Goal: Contribute content: Add original content to the website for others to see

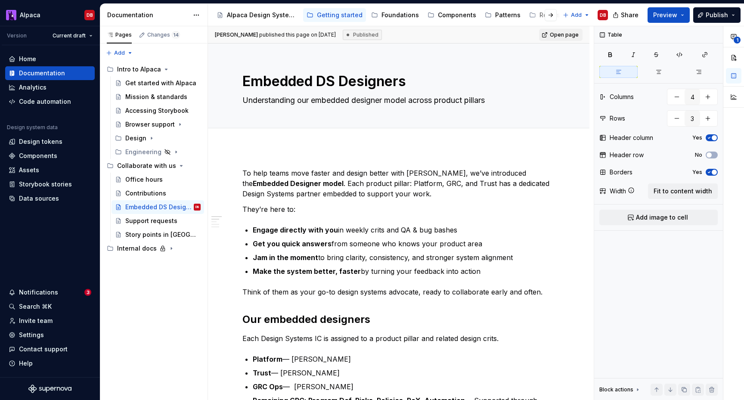
scroll to position [299, 0]
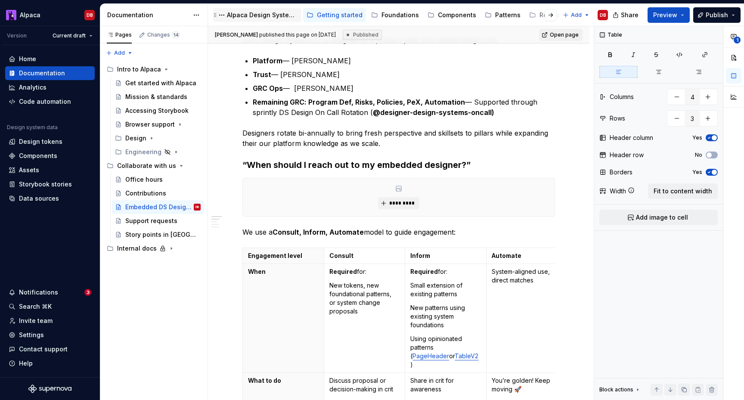
click at [252, 19] on div "Alpaca Design System 🦙" at bounding box center [262, 15] width 71 height 9
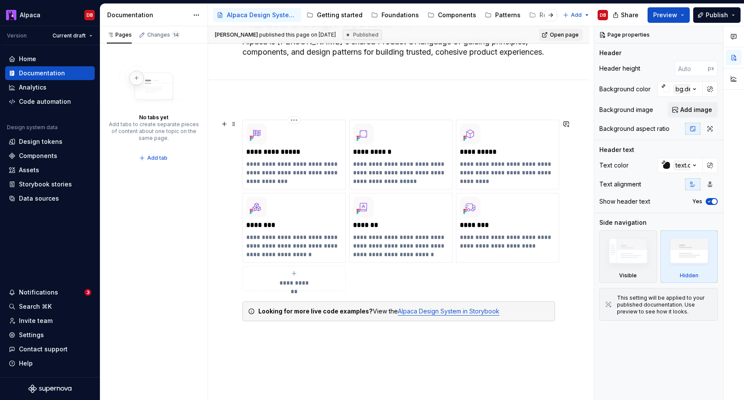
scroll to position [35, 0]
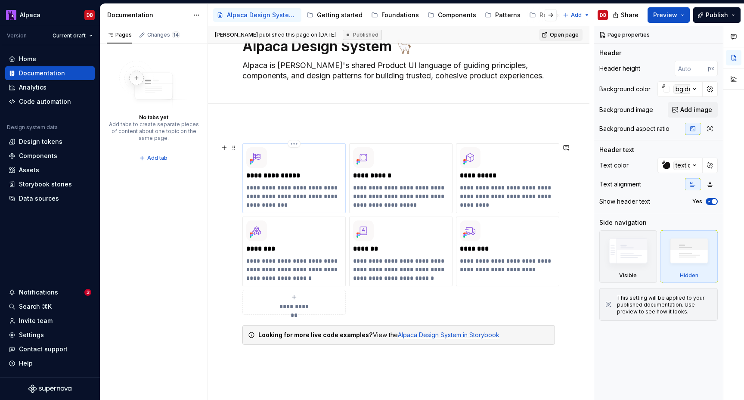
click at [296, 198] on p "**********" at bounding box center [294, 197] width 96 height 26
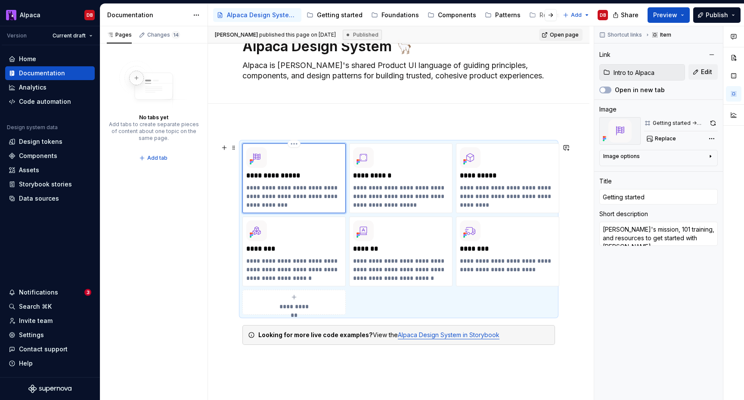
click at [335, 190] on p "**********" at bounding box center [294, 197] width 96 height 26
type textarea "*"
type textarea "Alpaca's mission, 101 training, hoand resources to get started with Alpaca."
type textarea "*"
type textarea "Alpaca's mission, 101 training, howand resources to get started with Alpaca."
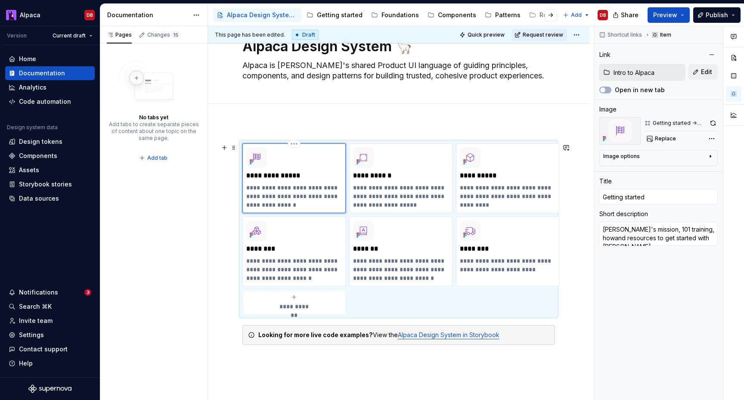
type textarea "*"
type textarea "Alpaca's mission, 101 training, how and resources to get started with Alpaca."
type textarea "*"
type textarea "Alpaca's mission, 101 training, how tand resources to get started with Alpaca."
type textarea "*"
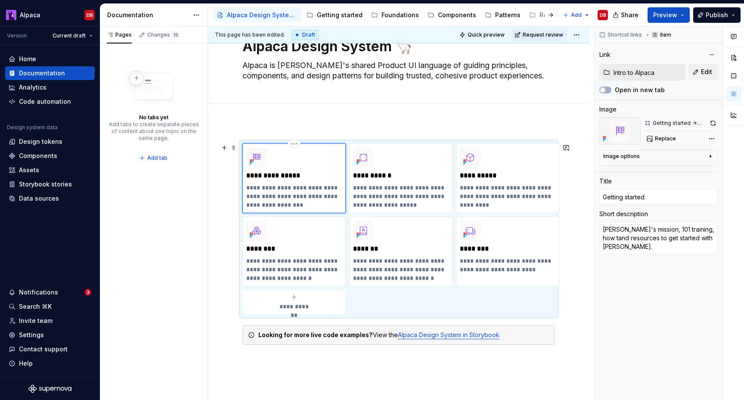
type textarea "Alpaca's mission, 101 training, how toand resources to get started with Alpaca."
type textarea "*"
type textarea "Alpaca's mission, 101 training, how to and resources to get started with Alpaca."
type textarea "*"
type textarea "Alpaca's mission, 101 training, how to cand resources to get started with Alpac…"
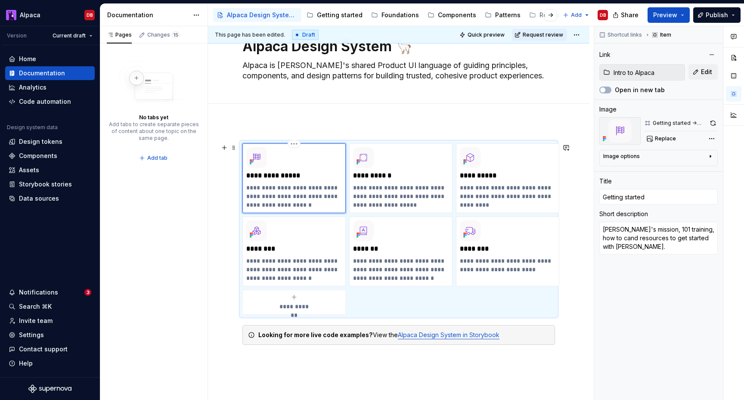
type textarea "*"
type textarea "Alpaca's mission, 101 training, how to coand resources to get started with Alpa…"
type textarea "*"
type textarea "Alpaca's mission, 101 training, how to coland resources to get started with Alp…"
type textarea "*"
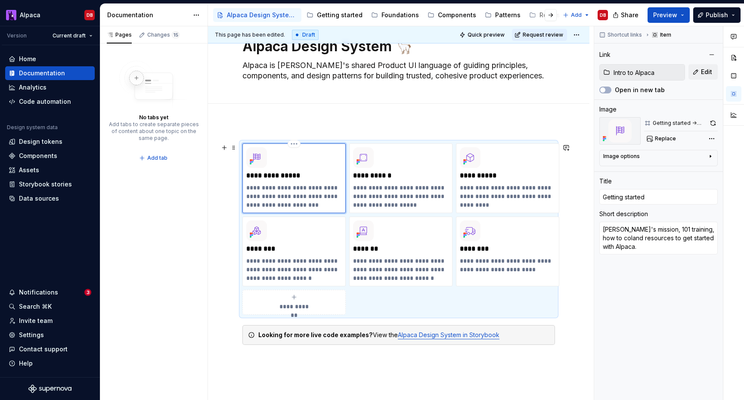
type textarea "Alpaca's mission, 101 training, how to colland resources to get started with Al…"
type textarea "*"
type textarea "Alpaca's mission, 101 training, how to collaand resources to get started with A…"
type textarea "*"
type textarea "Alpaca's mission, 101 training, how to collaband resources to get started with …"
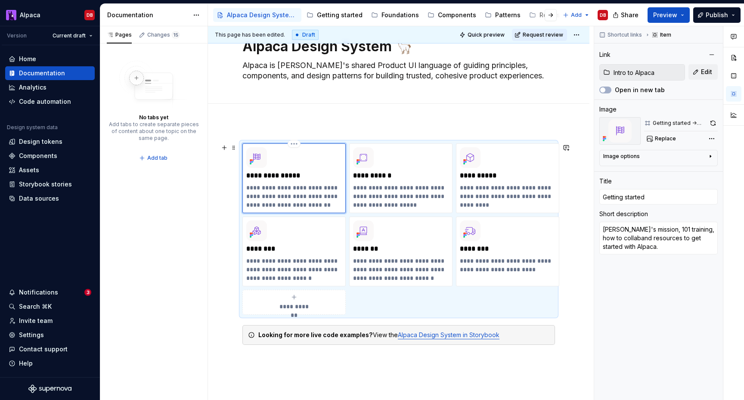
type textarea "*"
type textarea "Alpaca's mission, 101 training, how to collaboand resources to get started with…"
type textarea "*"
type textarea "Alpaca's mission, 101 training, how to collaborand resources to get started wit…"
type textarea "*"
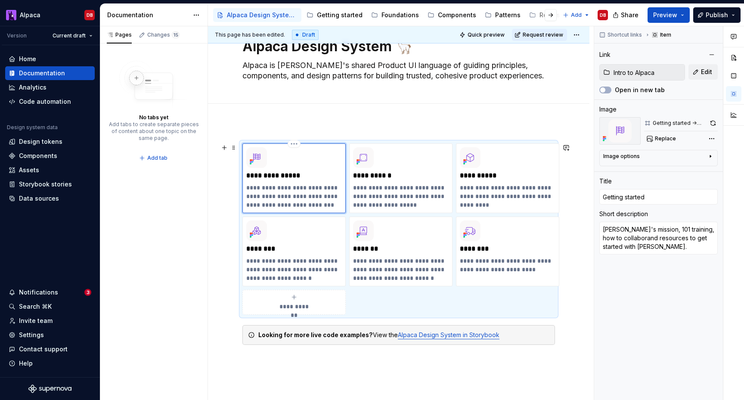
type textarea "Alpaca's mission, 101 training, how to collaboraand resources to get started wi…"
type textarea "*"
type textarea "Alpaca's mission, 101 training, how to collaboratand resources to get started w…"
type textarea "*"
type textarea "Alpaca's mission, 101 training, how to collaborateand resources to get started …"
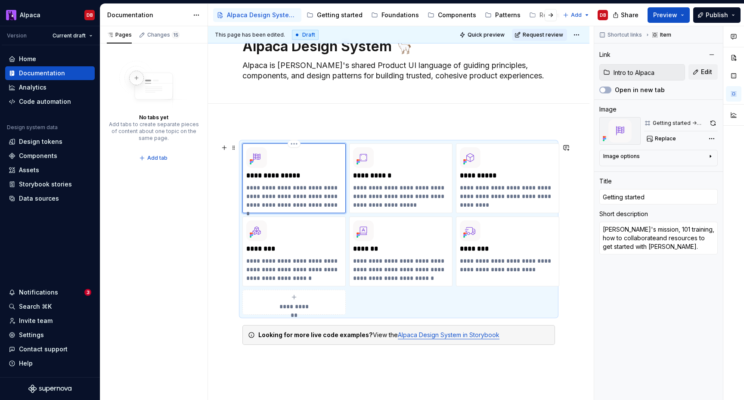
type textarea "*"
type textarea "Alpaca's mission, 101 training, how to collaborate and resources to get started…"
type textarea "*"
type textarea "Alpaca's mission, 101 training, how to collaborate wand resources to get starte…"
type textarea "*"
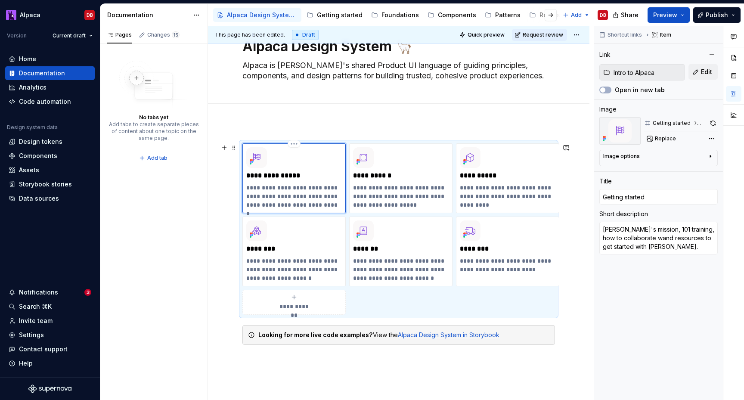
type textarea "Alpaca's mission, 101 training, how to collaborate wiand resources to get start…"
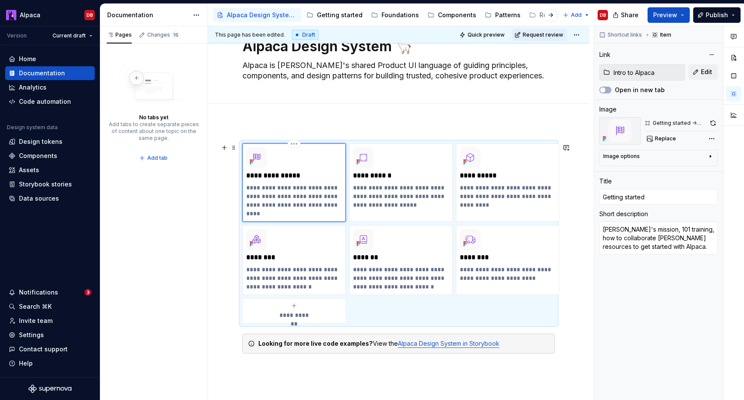
type textarea "*"
type textarea "Alpaca's mission, 101 training, how to collaborate withand resources to get sta…"
type textarea "*"
type textarea "Alpaca's mission, 101 training, how to collaborate with and resources to get st…"
type textarea "*"
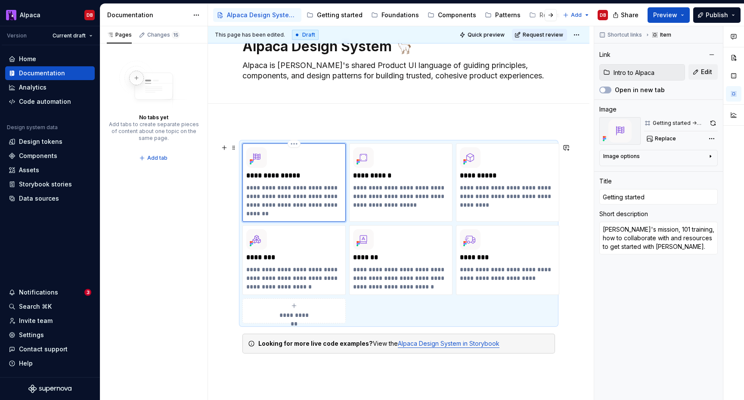
type textarea "Alpaca's mission, 101 training, how to collaborate with uand resources to get s…"
type textarea "*"
type textarea "Alpaca's mission, 101 training, how to collaborate with usand resources to get …"
type textarea "*"
type textarea "Alpaca's mission, 101 training, how to collaborate with us,and resources to get…"
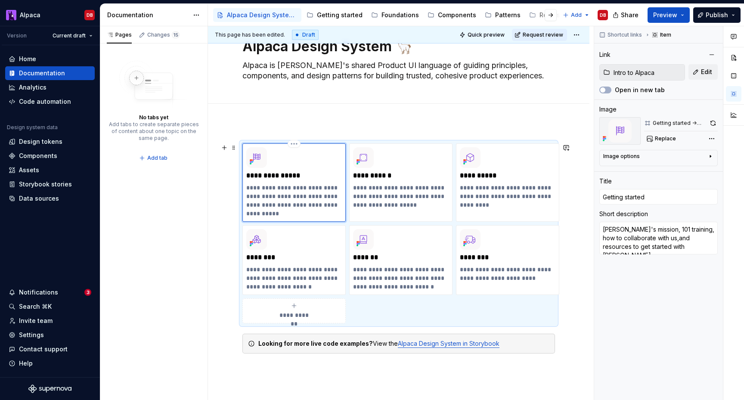
type textarea "*"
type textarea "Alpaca's mission, 101 training, how to collaborate with us, and resources to ge…"
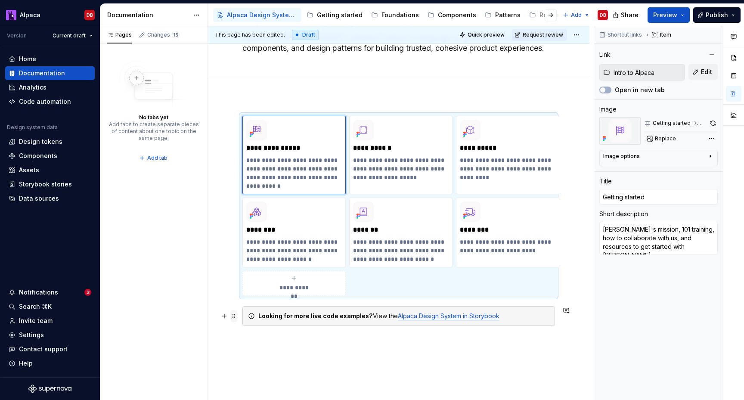
click at [234, 315] on span at bounding box center [233, 316] width 7 height 12
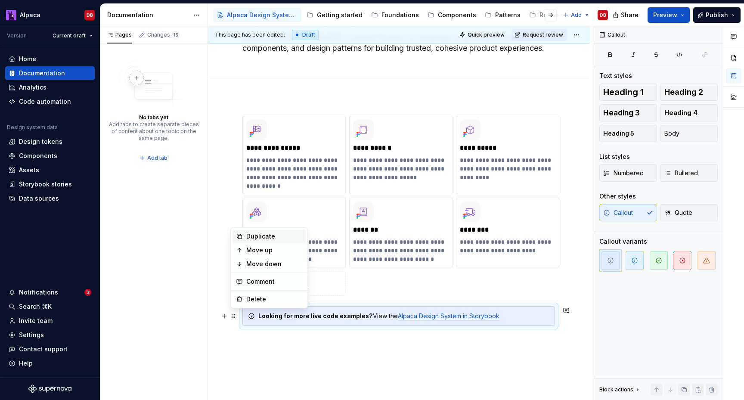
click at [269, 240] on div "Duplicate" at bounding box center [274, 236] width 56 height 9
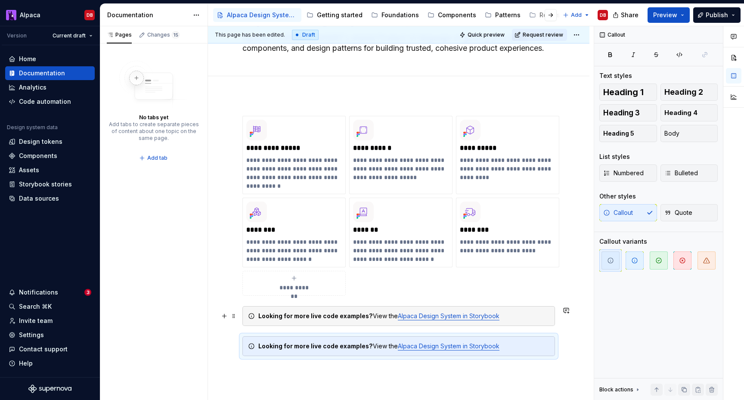
click at [281, 318] on strong "Looking for more live code examples?" at bounding box center [315, 315] width 115 height 7
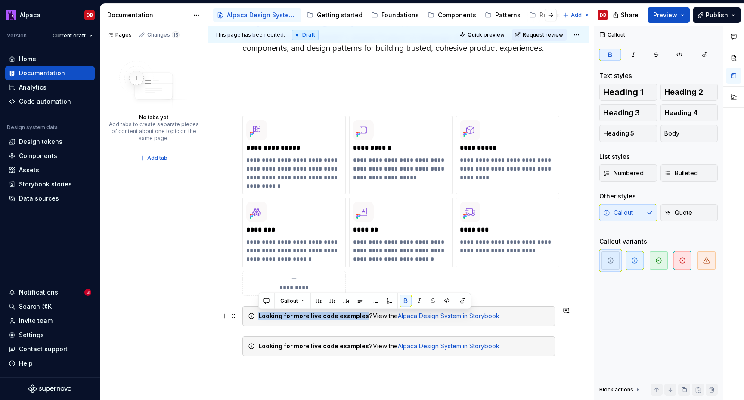
drag, startPoint x: 366, startPoint y: 318, endPoint x: 259, endPoint y: 318, distance: 106.8
click at [259, 318] on strong "Looking for more live code examples?" at bounding box center [315, 315] width 115 height 7
click at [312, 316] on strong "Need to reach out or collaborate with us?" at bounding box center [321, 315] width 127 height 7
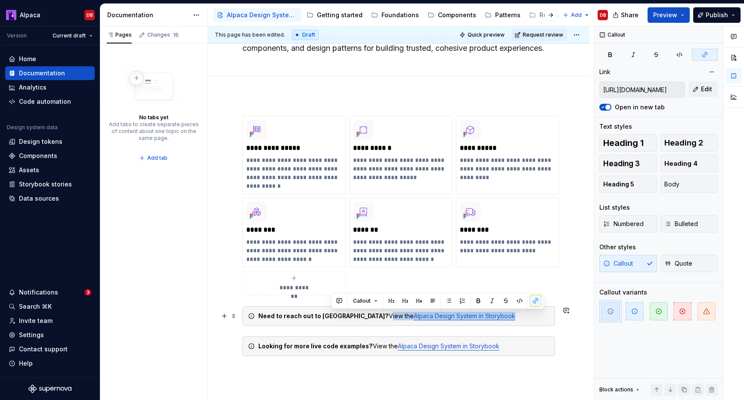
drag, startPoint x: 333, startPoint y: 318, endPoint x: 467, endPoint y: 315, distance: 134.9
click at [467, 315] on div "Need to reach out to us? View the Alpaca Design System in Storybook" at bounding box center [403, 316] width 291 height 9
type textarea "*"
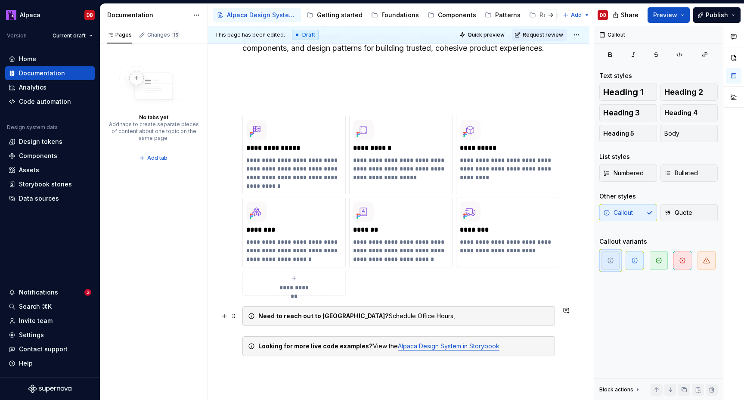
click at [312, 316] on strong "Need to reach out to us?" at bounding box center [323, 315] width 131 height 7
click at [333, 316] on strong "Need to reach out or collaborate to us?" at bounding box center [318, 315] width 120 height 7
click at [520, 301] on button "button" at bounding box center [524, 301] width 12 height 12
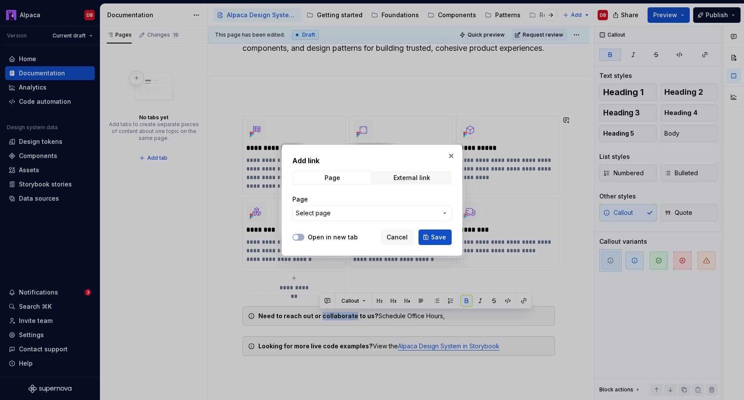
click at [360, 212] on span "Select page" at bounding box center [367, 213] width 142 height 9
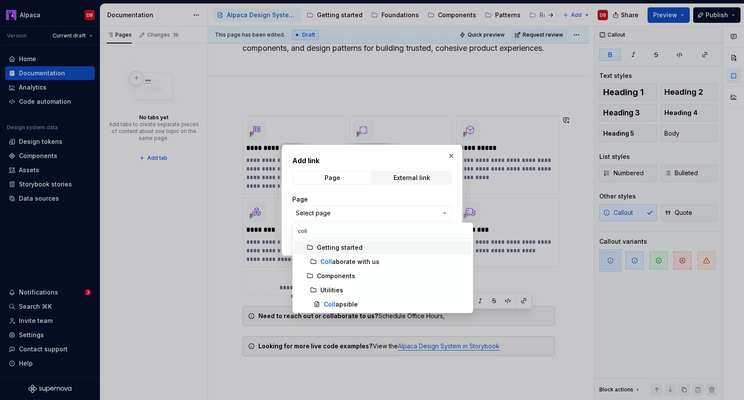
type input "colla"
click at [373, 259] on div "Colla borate with us" at bounding box center [350, 262] width 59 height 9
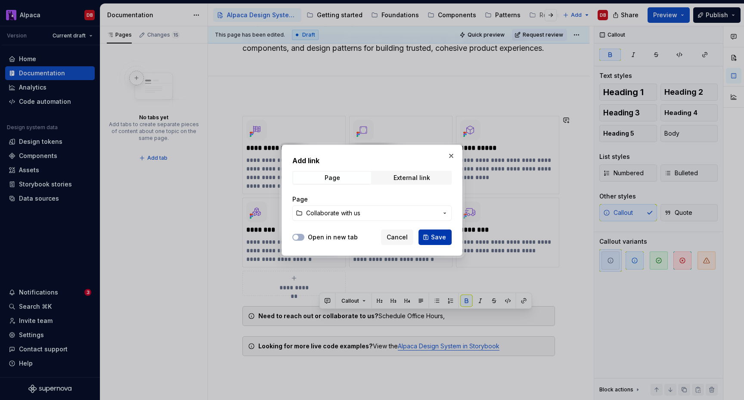
click at [442, 240] on span "Save" at bounding box center [438, 237] width 15 height 9
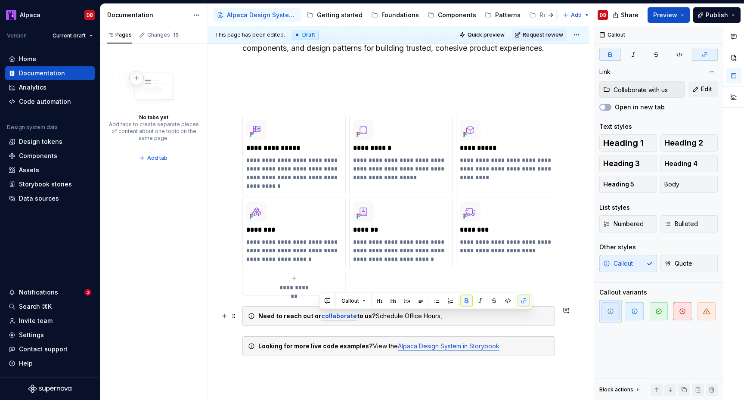
click at [357, 317] on strong "to us?" at bounding box center [366, 315] width 19 height 7
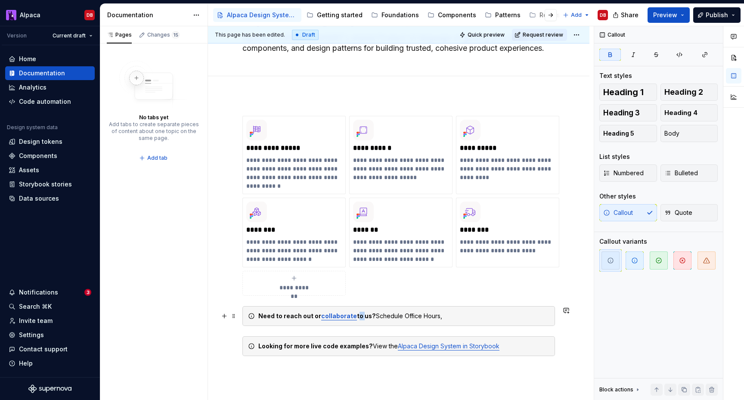
click at [357, 317] on strong "to us?" at bounding box center [366, 315] width 19 height 7
click at [448, 315] on div "Need to reach out or collaborate with us? Schedule Office Hours," at bounding box center [403, 316] width 291 height 9
click at [449, 315] on div "Need to reach out or collaborate with us? Schedule Office Hours, connect in #as…" at bounding box center [403, 316] width 291 height 9
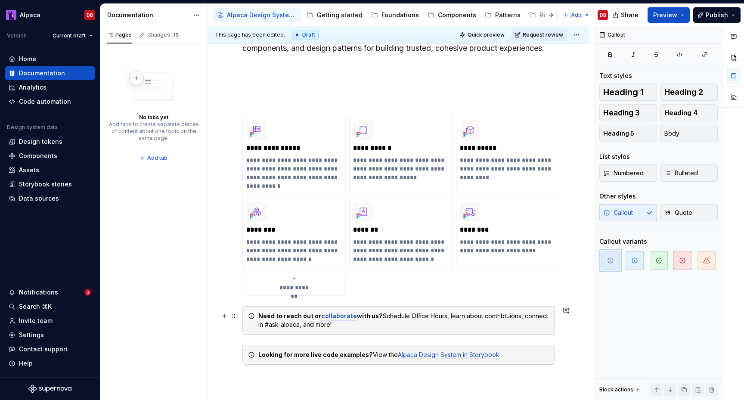
click at [504, 316] on div "Need to reach out or collaborate with us? Schedule Office Hours, learn about co…" at bounding box center [403, 320] width 291 height 17
click at [482, 315] on div "Need to reach out or collaborate with us? Schedule Office Hours, learn about co…" at bounding box center [403, 320] width 291 height 17
click at [338, 325] on div "Need to reach out or collaborate with us? Schedule Office Hours, learn about em…" at bounding box center [403, 320] width 291 height 17
click at [441, 325] on div "Need to reach out or collaborate with us? Schedule Office Hours, learn about em…" at bounding box center [403, 320] width 291 height 17
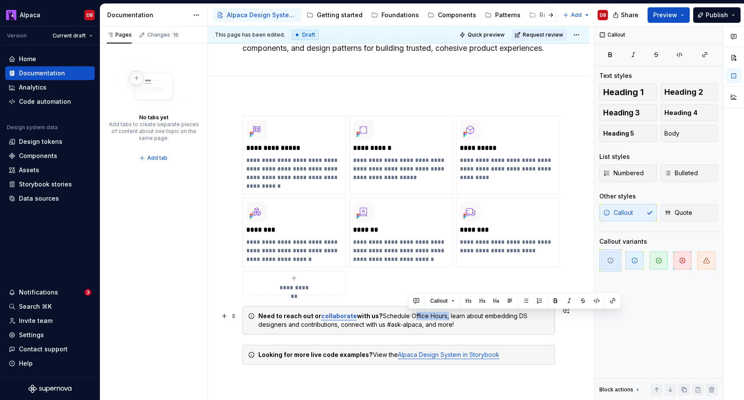
drag, startPoint x: 409, startPoint y: 317, endPoint x: 444, endPoint y: 317, distance: 34.5
click at [444, 317] on div "Need to reach out or collaborate with us? Schedule Office Hours, learn about em…" at bounding box center [403, 320] width 291 height 17
click at [615, 298] on button "button" at bounding box center [613, 301] width 12 height 12
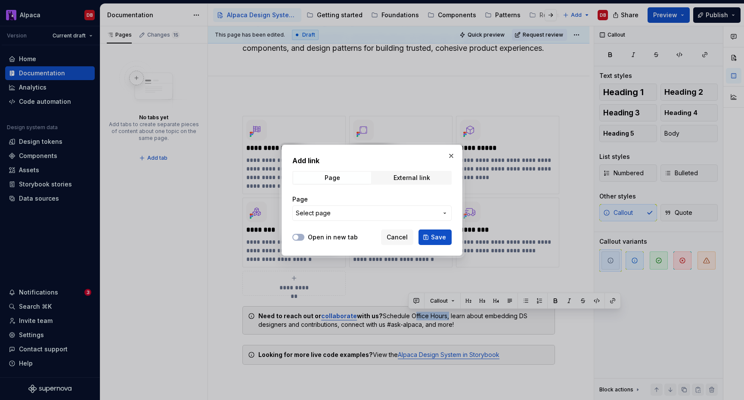
click at [389, 208] on button "Select page" at bounding box center [372, 213] width 159 height 16
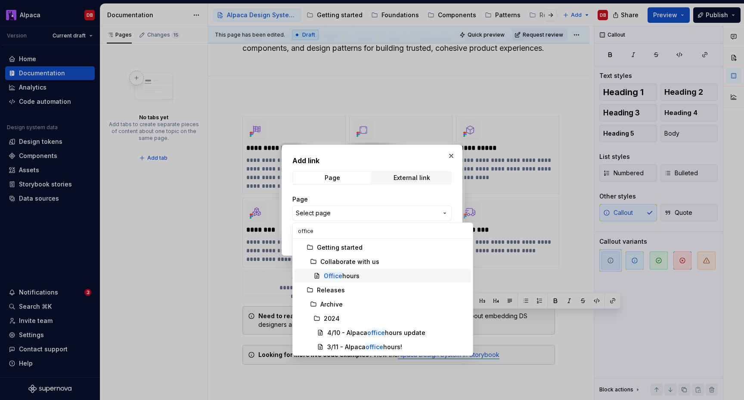
type input "office"
click at [350, 273] on div "Office hours" at bounding box center [342, 276] width 36 height 9
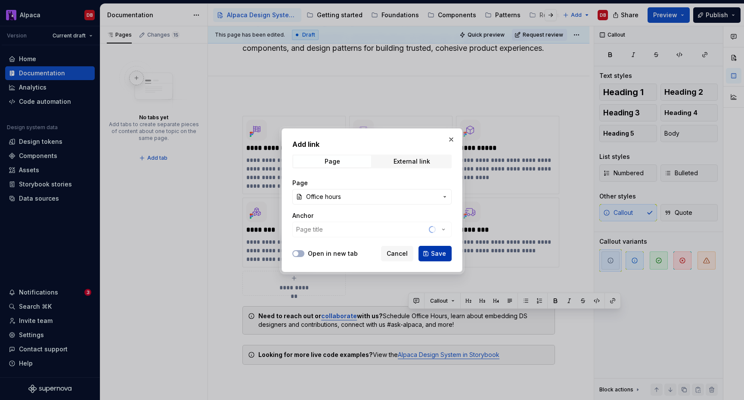
click at [433, 253] on span "Save" at bounding box center [438, 253] width 15 height 9
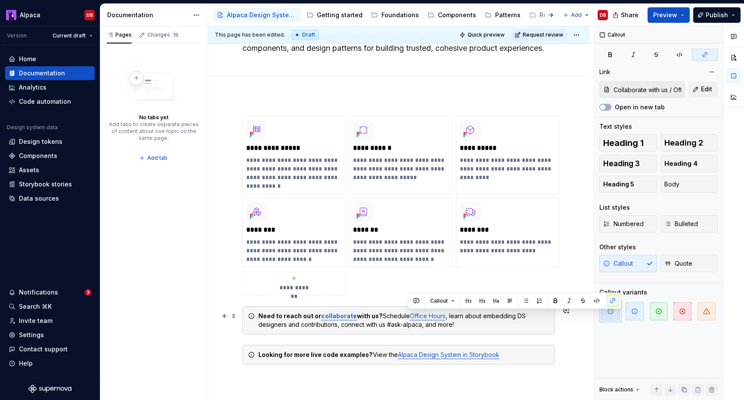
click at [433, 317] on link "Office Hours" at bounding box center [428, 315] width 36 height 7
click at [438, 320] on link "Office Hours" at bounding box center [428, 315] width 36 height 7
click at [433, 317] on link "Office Hours" at bounding box center [428, 315] width 36 height 7
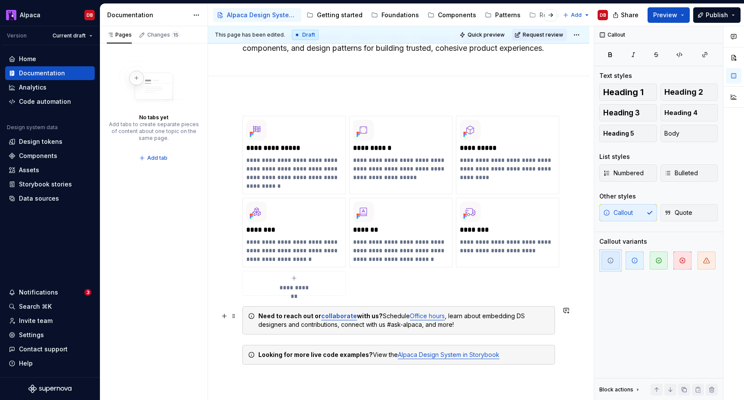
click at [512, 317] on div "Need to reach out or collaborate with us? Schedule Office hours , learn about e…" at bounding box center [403, 320] width 291 height 17
drag, startPoint x: 481, startPoint y: 317, endPoint x: 551, endPoint y: 319, distance: 70.2
click at [550, 319] on div "Need to reach out or collaborate with us? Schedule Office hours , learn about e…" at bounding box center [403, 320] width 291 height 17
click at [681, 303] on button "button" at bounding box center [686, 301] width 12 height 12
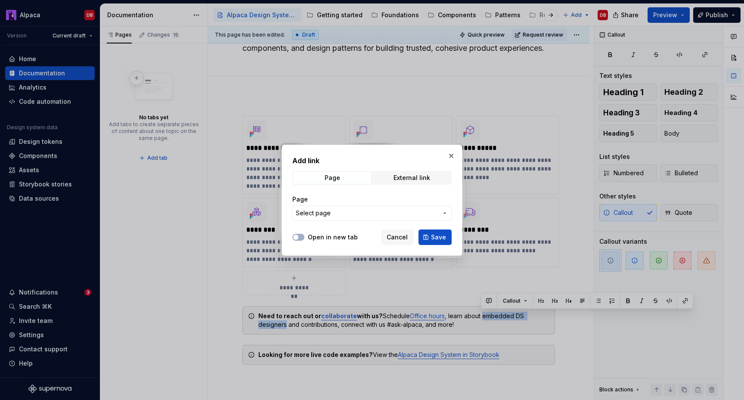
click at [395, 209] on span "Select page" at bounding box center [367, 213] width 142 height 9
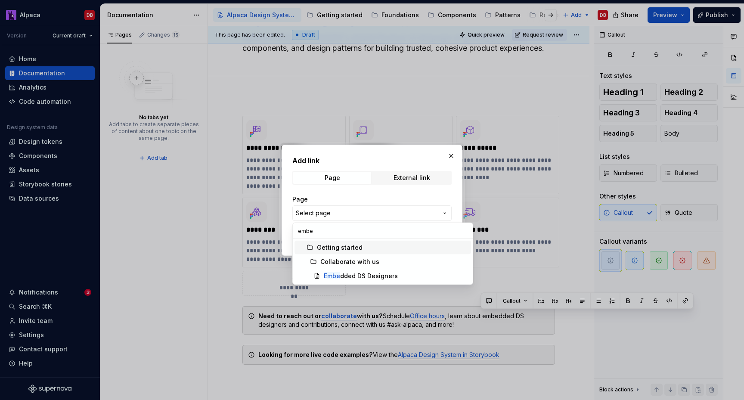
type input "embed"
click at [361, 277] on div "Embed ded DS Designers" at bounding box center [361, 276] width 74 height 9
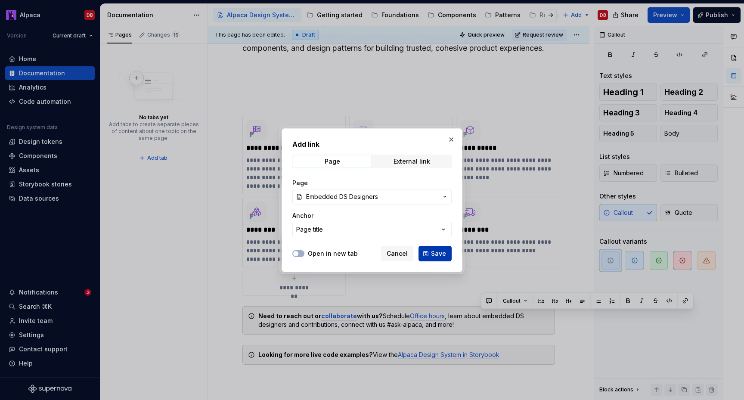
click at [439, 251] on span "Save" at bounding box center [438, 253] width 15 height 9
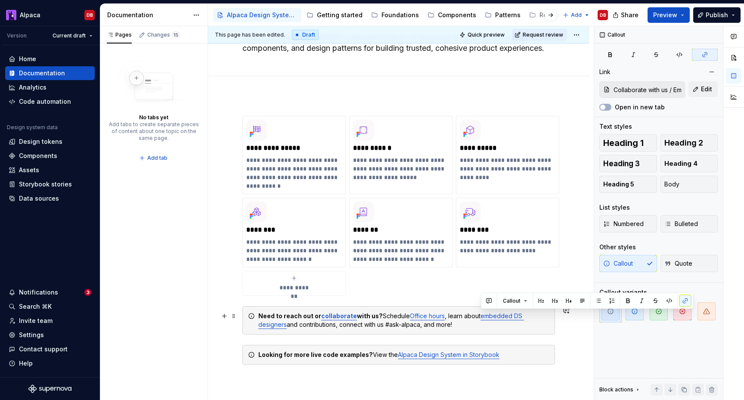
click at [479, 317] on div "Need to reach out or collaborate with us? Schedule Office hours , learn about e…" at bounding box center [403, 320] width 291 height 17
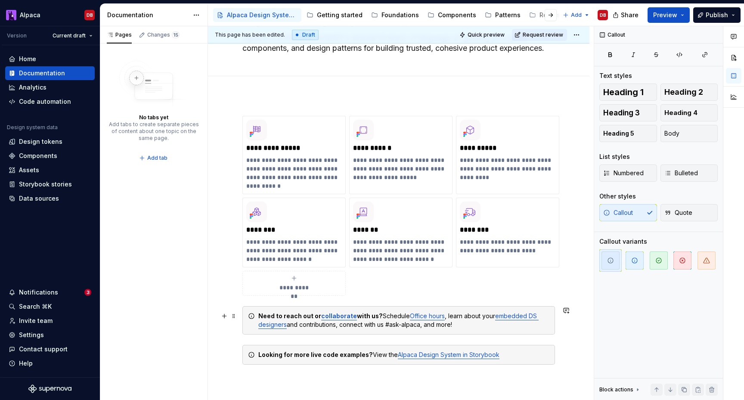
click at [294, 325] on div "Need to reach out or collaborate with us? Schedule Office hours , learn about y…" at bounding box center [403, 320] width 291 height 17
drag, startPoint x: 347, startPoint y: 325, endPoint x: 336, endPoint y: 326, distance: 11.2
click at [336, 326] on div "Need to reach out or collaborate with us? Schedule Office hours , learn about y…" at bounding box center [403, 320] width 291 height 17
click at [342, 325] on div "Need to reach out or collaborate with us? Schedule Office hours , learn about y…" at bounding box center [403, 320] width 291 height 17
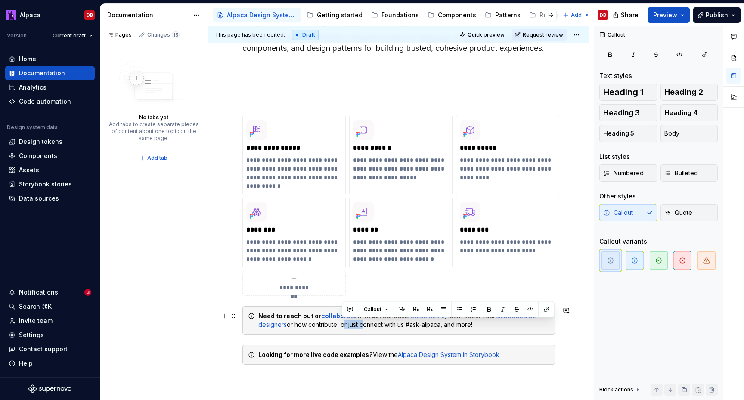
click at [342, 325] on div "Need to reach out or collaborate with us? Schedule Office hours , learn about y…" at bounding box center [403, 320] width 291 height 17
click at [310, 326] on div "Need to reach out or collaborate with us? Schedule Office hours , learn about y…" at bounding box center [403, 320] width 291 height 17
click at [330, 327] on div "Need to reach out or collaborate with us? Schedule Office hours , learn about y…" at bounding box center [403, 320] width 291 height 17
click at [525, 306] on button "button" at bounding box center [522, 310] width 12 height 12
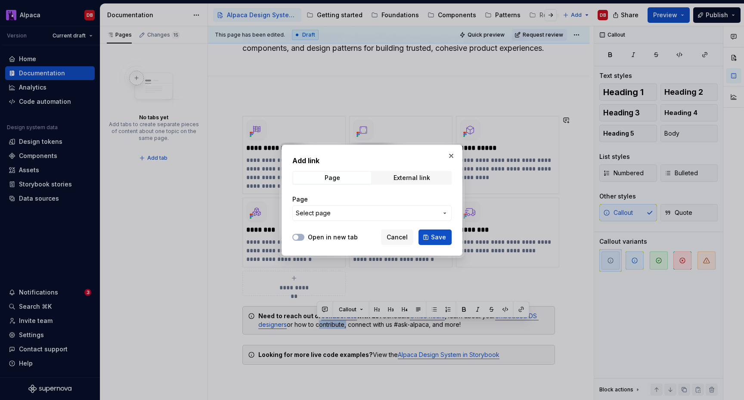
click at [402, 213] on span "Select page" at bounding box center [367, 213] width 142 height 9
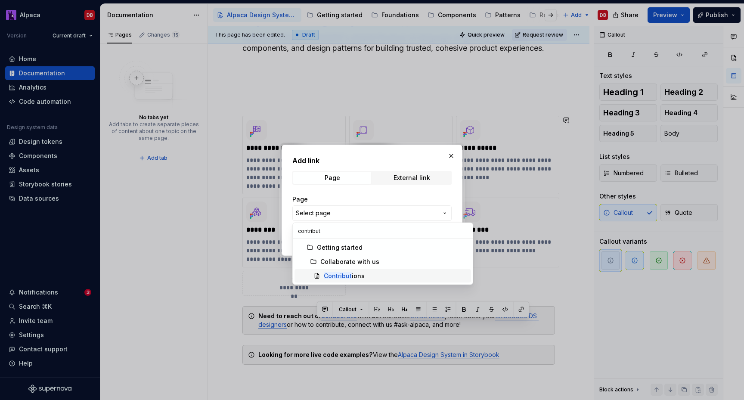
type input "contribut"
click at [376, 272] on div "Contribut ions" at bounding box center [396, 276] width 144 height 9
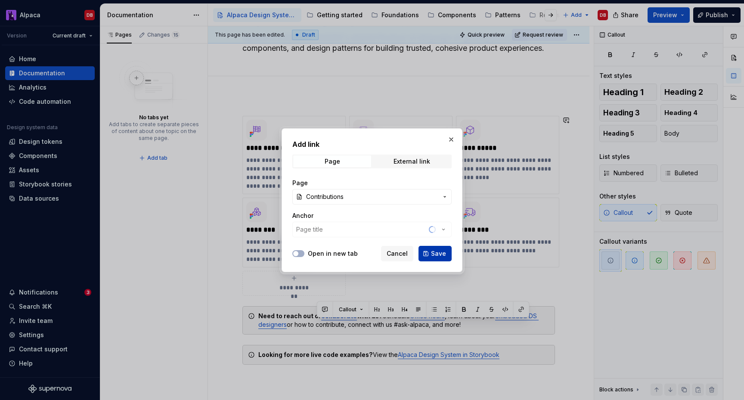
click at [440, 249] on span "Save" at bounding box center [438, 253] width 15 height 9
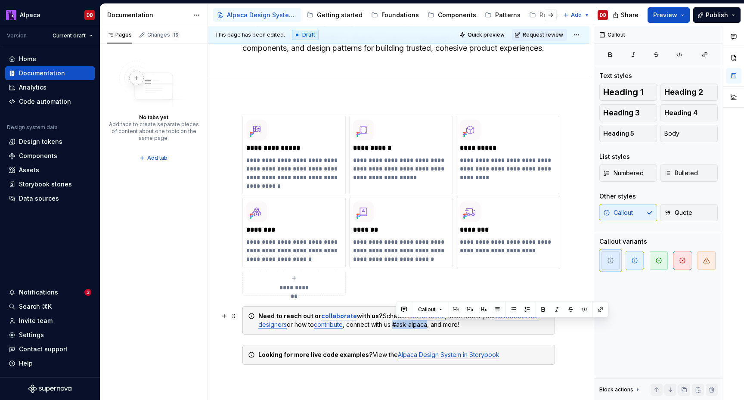
drag, startPoint x: 404, startPoint y: 324, endPoint x: 430, endPoint y: 325, distance: 26.3
click at [430, 325] on div "Need to reach out or collaborate with us? Schedule Office hours , learn about y…" at bounding box center [403, 320] width 291 height 17
click at [469, 358] on link "Alpaca Design System in Storybook" at bounding box center [449, 354] width 102 height 7
drag, startPoint x: 396, startPoint y: 324, endPoint x: 431, endPoint y: 324, distance: 34.5
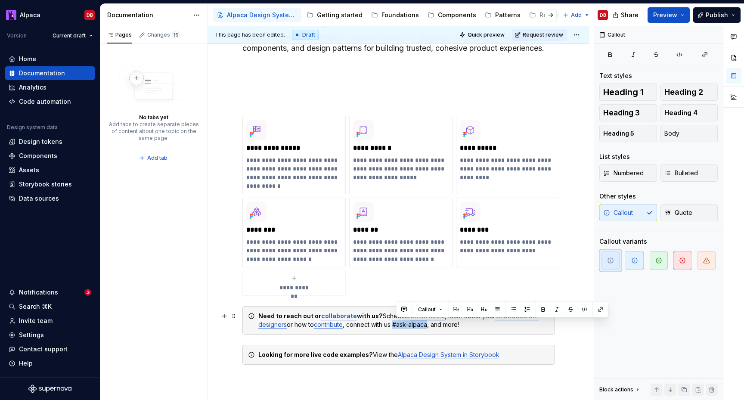
click at [431, 324] on div "Need to reach out or collaborate with us? Schedule Office hours , learn about y…" at bounding box center [403, 320] width 291 height 17
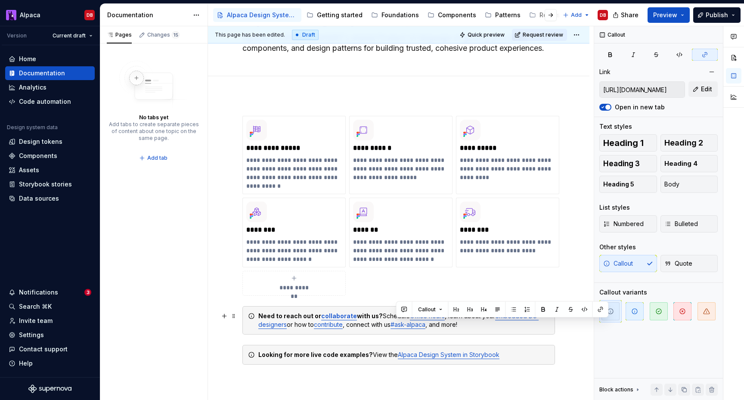
click at [451, 325] on div "Need to reach out or collaborate with us? Schedule Office hours , learn about y…" at bounding box center [403, 320] width 291 height 17
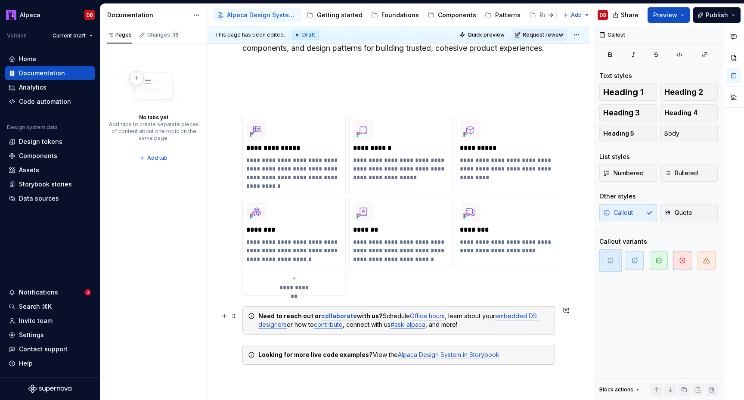
click at [413, 315] on link "Office hours" at bounding box center [427, 315] width 35 height 7
click at [349, 326] on div "Need to reach out or collaborate with us? Schedule office hours , learn about y…" at bounding box center [403, 320] width 291 height 17
click at [402, 325] on div "Need to reach out or collaborate with us? Schedule office hours , learn about y…" at bounding box center [403, 320] width 291 height 17
drag, startPoint x: 445, startPoint y: 325, endPoint x: 474, endPoint y: 326, distance: 28.9
click at [474, 326] on div "Need to reach out or collaborate with us? Schedule office hours , learn about y…" at bounding box center [403, 320] width 291 height 17
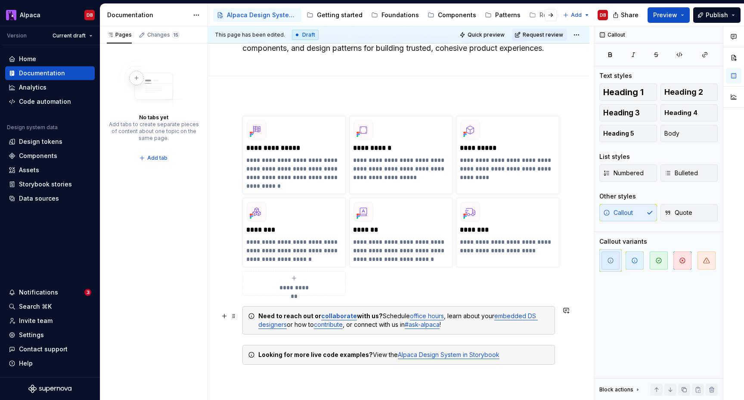
click at [470, 324] on div "Need to reach out or collaborate with us? Schedule office hours , learn about y…" at bounding box center [403, 320] width 291 height 17
click at [383, 316] on div "Need to reach out or collaborate with us? Schedule office hours , learn about y…" at bounding box center [403, 320] width 291 height 17
click at [392, 325] on div "Need to reach out or collaborate with us? Find out how to schedule office hours…" at bounding box center [403, 320] width 291 height 17
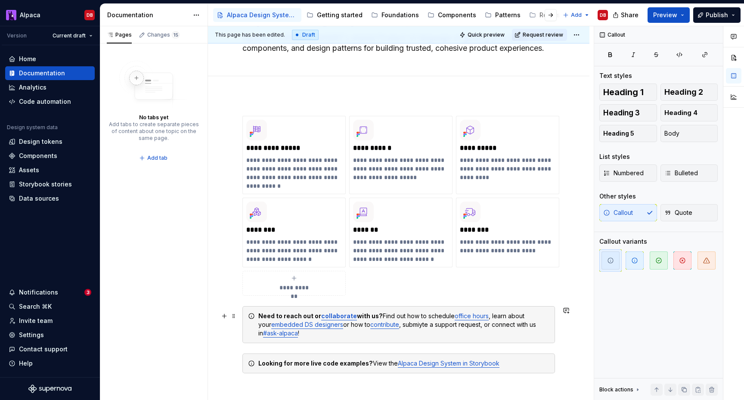
click at [417, 325] on div "Need to reach out or collaborate with us? Find out how to schedule office hours…" at bounding box center [403, 325] width 291 height 26
drag, startPoint x: 428, startPoint y: 314, endPoint x: 380, endPoint y: 316, distance: 47.8
click at [380, 316] on div "Need to reach out or collaborate with us? Find out how to schedule office hours…" at bounding box center [403, 325] width 291 height 26
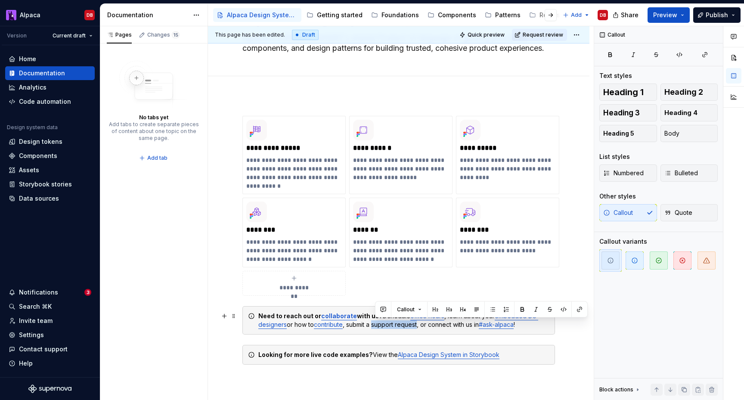
drag, startPoint x: 380, startPoint y: 324, endPoint x: 421, endPoint y: 325, distance: 40.5
click at [421, 325] on div "Need to reach out or collaborate with us? Dchedule office hours , learn about y…" at bounding box center [403, 320] width 291 height 17
click at [576, 308] on button "button" at bounding box center [580, 310] width 12 height 12
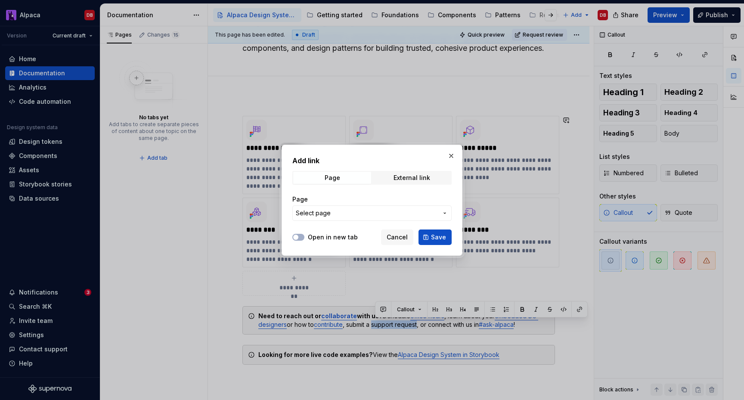
click at [399, 212] on span "Select page" at bounding box center [367, 213] width 142 height 9
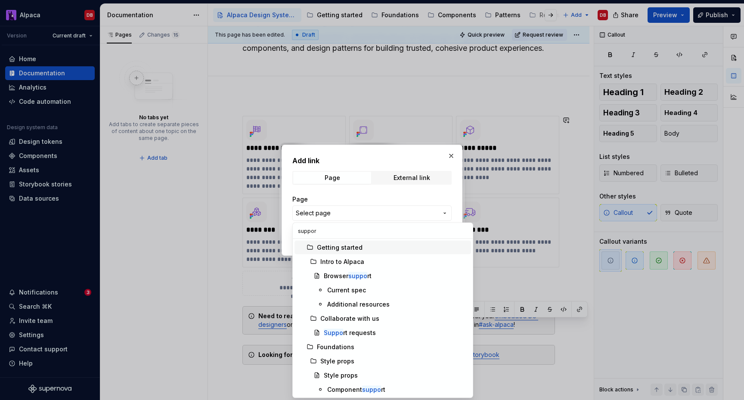
type input "support"
click at [365, 332] on div "Support requests" at bounding box center [349, 333] width 50 height 9
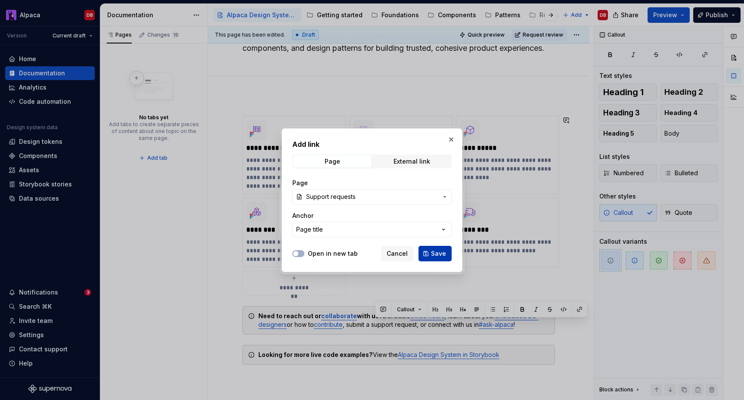
click at [445, 250] on span "Save" at bounding box center [438, 253] width 15 height 9
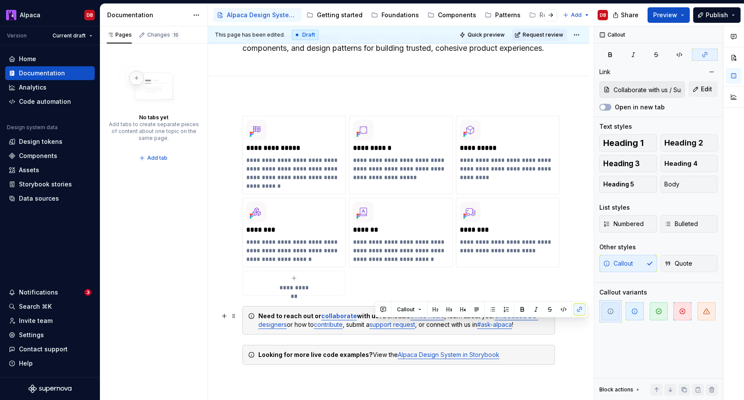
click at [438, 324] on div "Need to reach out or collaborate with us? Dchedule office hours , learn about y…" at bounding box center [403, 320] width 291 height 17
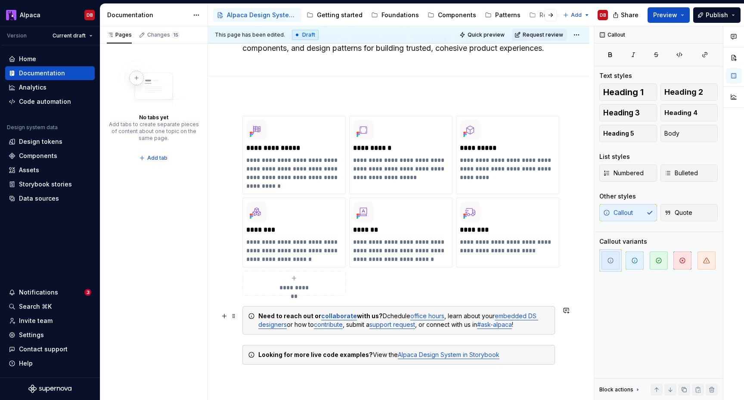
click at [386, 315] on div "Need to reach out or collaborate with us? Dchedule office hours , learn about y…" at bounding box center [403, 320] width 291 height 17
click at [446, 325] on div "Need to reach out or collaborate with us? Schedule office hours , learn about y…" at bounding box center [403, 320] width 291 height 17
click at [458, 325] on div "Need to reach out or collaborate with us? Schedule office hours , learn about y…" at bounding box center [403, 320] width 291 height 17
click at [585, 33] on html "Alpaca DB Version Current draft Home Documentation Analytics Code automation De…" at bounding box center [372, 200] width 744 height 400
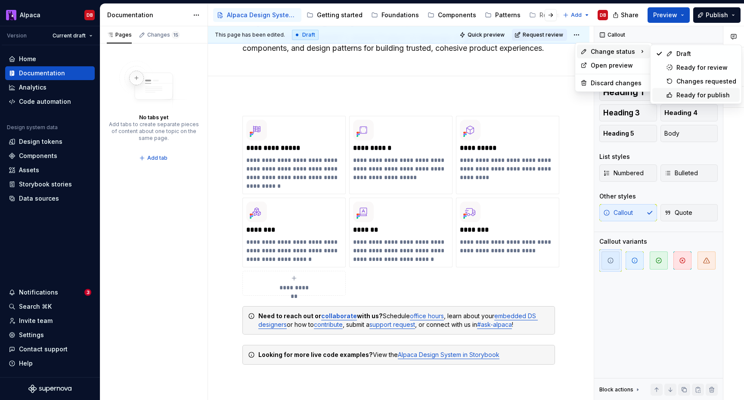
click at [683, 90] on div "Ready for publish" at bounding box center [696, 95] width 87 height 14
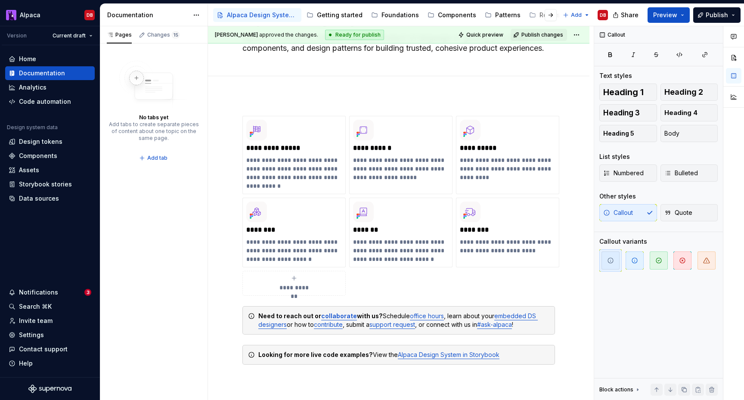
scroll to position [0, 0]
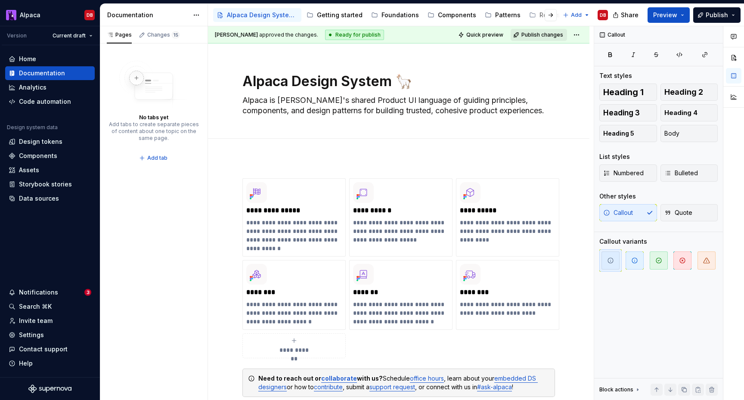
click at [542, 33] on span "Publish changes" at bounding box center [543, 34] width 42 height 7
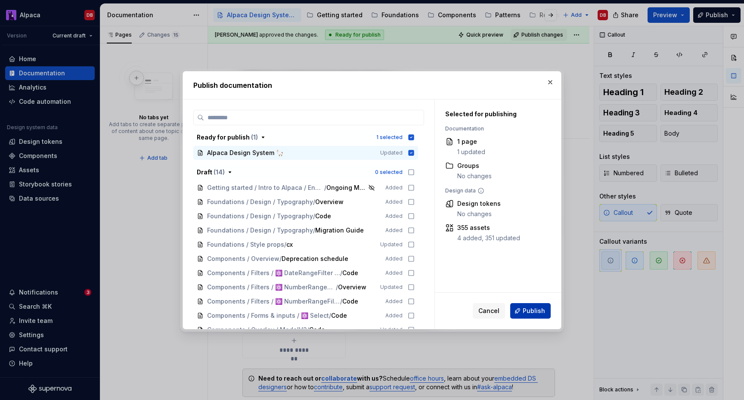
click at [529, 303] on button "Publish" at bounding box center [530, 311] width 40 height 16
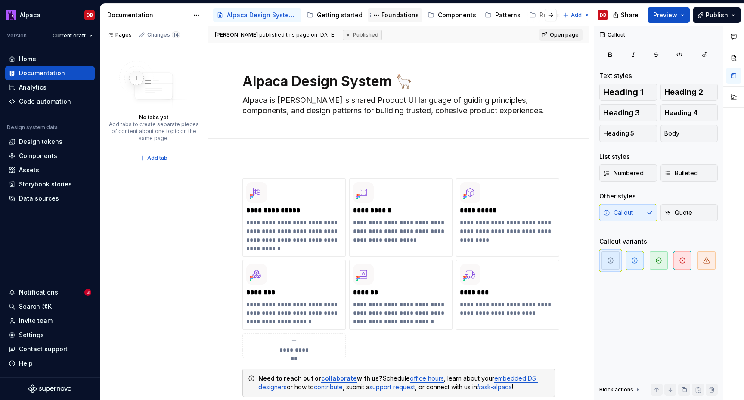
click at [389, 17] on div "Foundations" at bounding box center [400, 15] width 37 height 9
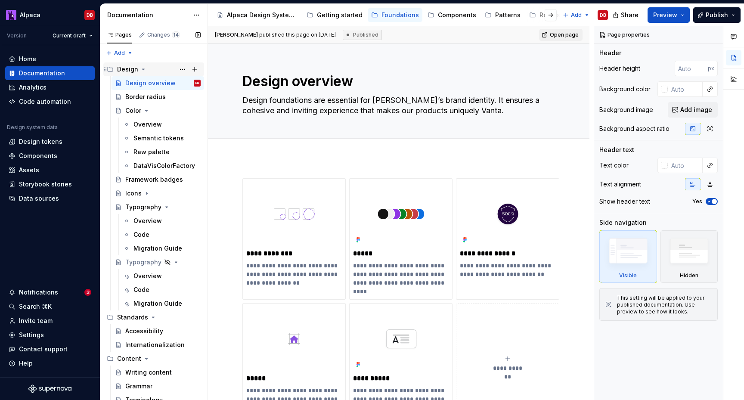
click at [143, 67] on icon "Page tree" at bounding box center [143, 69] width 7 height 7
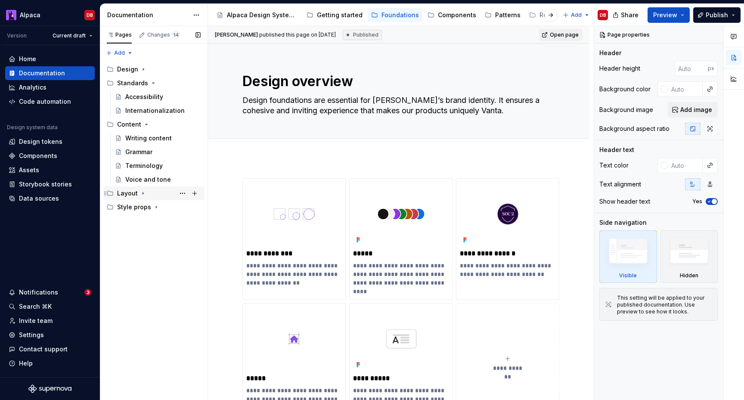
click at [143, 193] on icon "Page tree" at bounding box center [143, 193] width 7 height 7
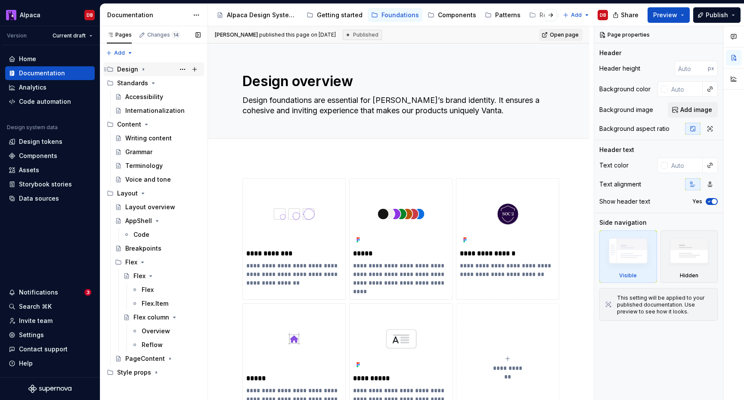
click at [143, 68] on icon "Page tree" at bounding box center [143, 69] width 7 height 7
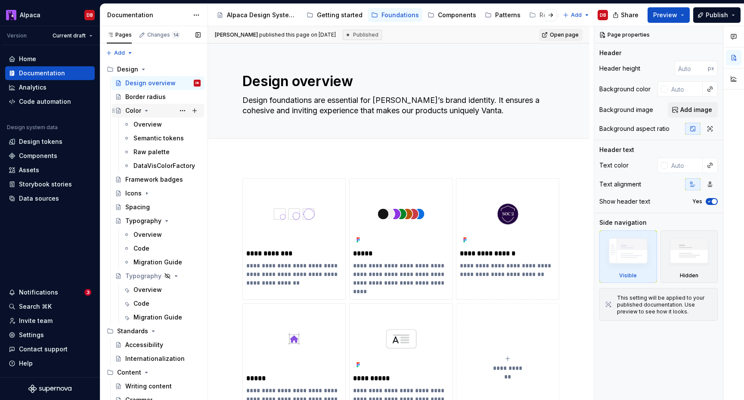
click at [114, 109] on icon "Page tree" at bounding box center [113, 111] width 2 height 4
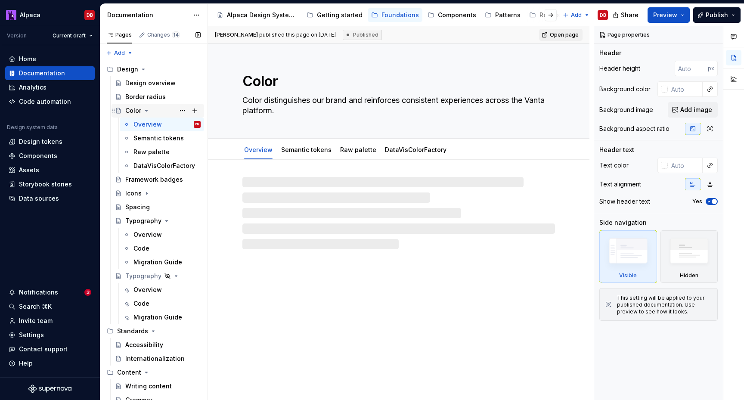
click at [144, 108] on icon "Page tree" at bounding box center [146, 110] width 7 height 7
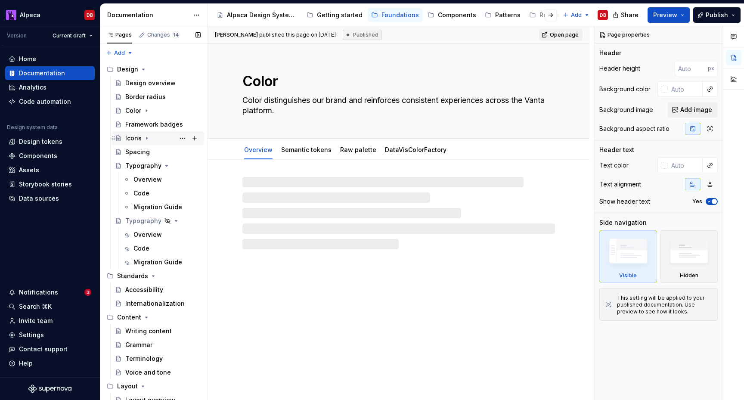
click at [146, 138] on icon "Page tree" at bounding box center [146, 138] width 1 height 2
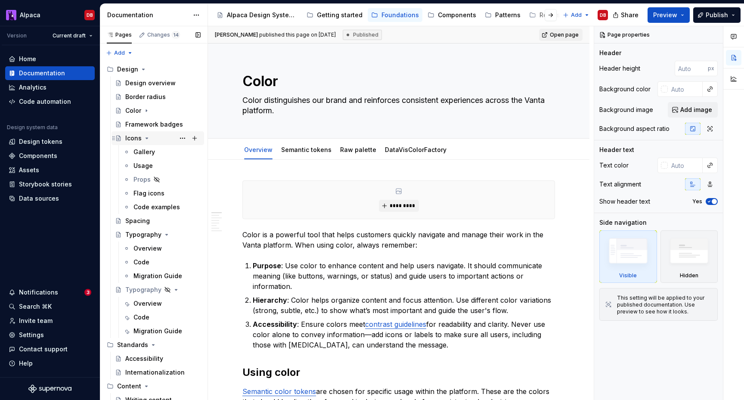
click at [144, 137] on icon "Page tree" at bounding box center [146, 138] width 7 height 7
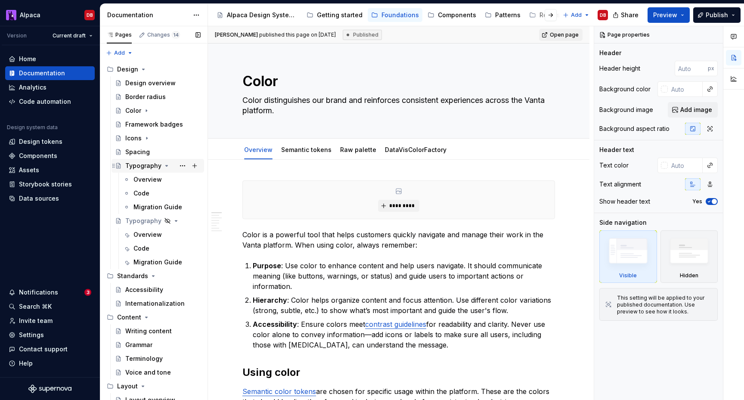
click at [164, 166] on icon "Page tree" at bounding box center [166, 165] width 7 height 7
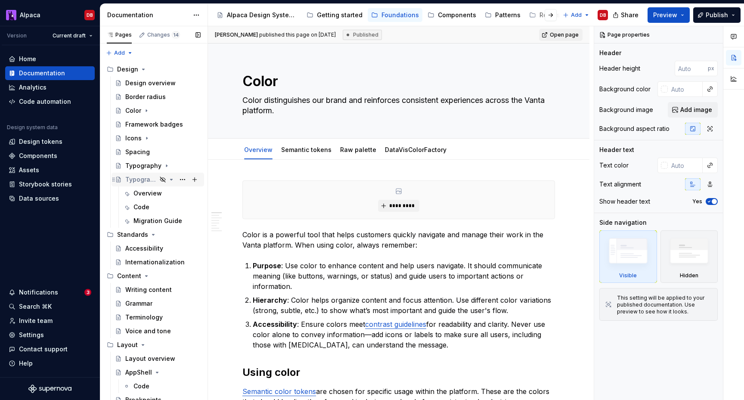
click at [171, 181] on icon "Page tree" at bounding box center [171, 179] width 7 height 7
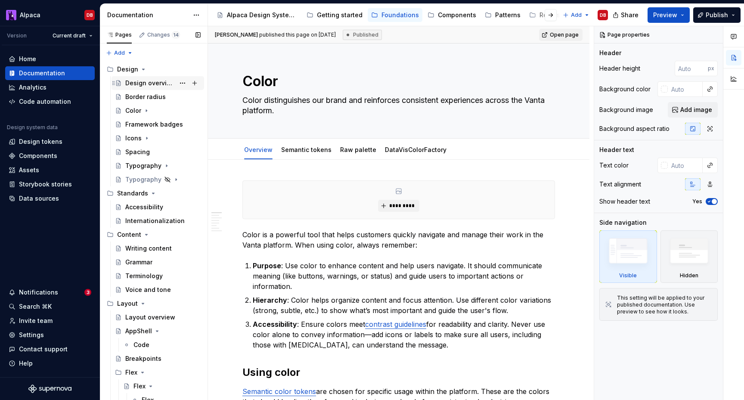
click at [147, 84] on div "Design overview" at bounding box center [150, 83] width 50 height 9
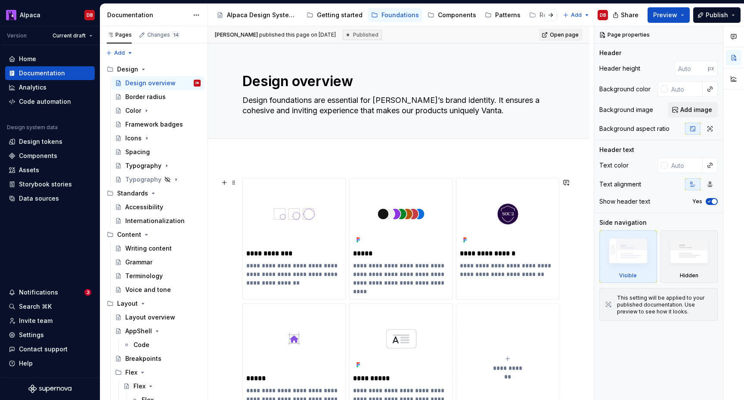
click at [504, 356] on div "**********" at bounding box center [508, 363] width 96 height 17
type textarea "*"
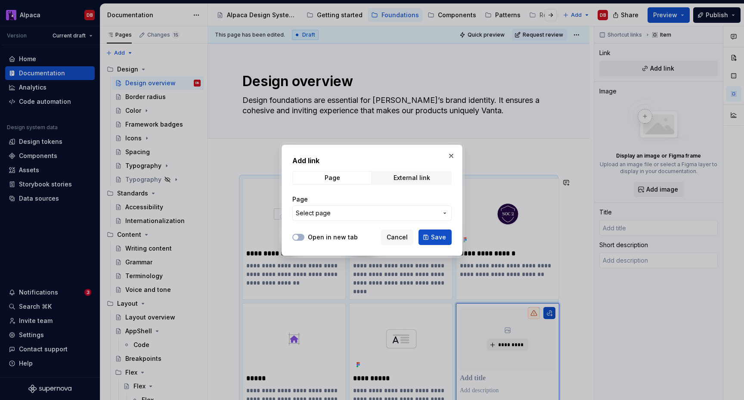
click at [356, 215] on span "Select page" at bounding box center [367, 213] width 142 height 9
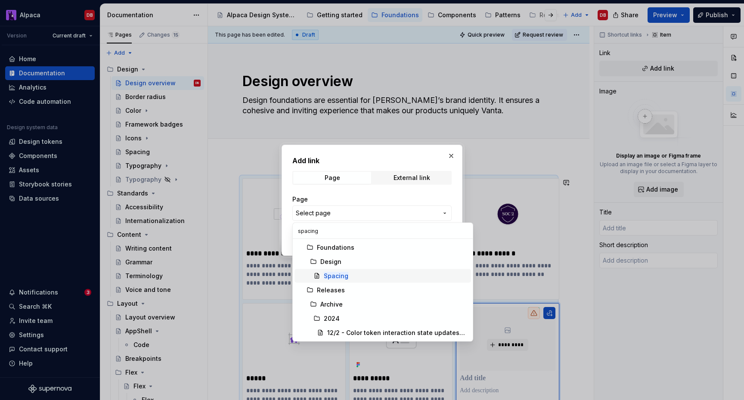
type input "spacing"
click at [343, 278] on mark "Spacing" at bounding box center [336, 275] width 25 height 7
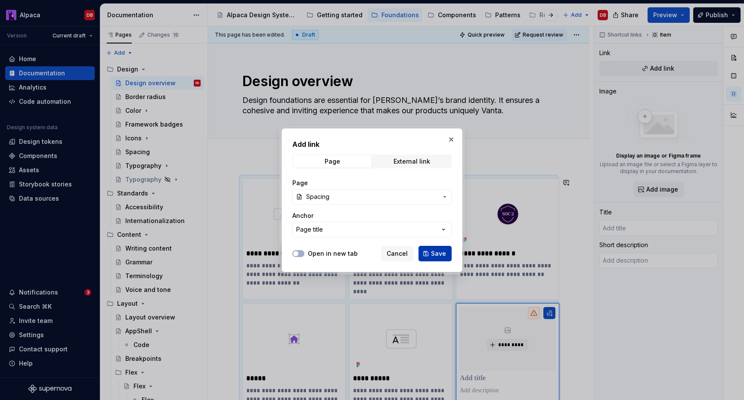
click at [436, 254] on span "Save" at bounding box center [438, 253] width 15 height 9
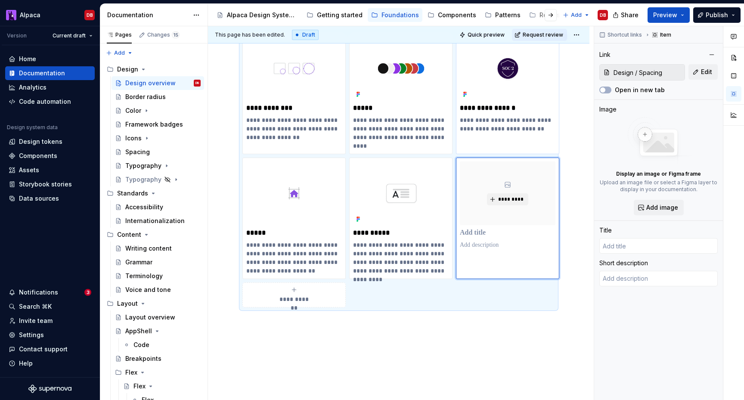
scroll to position [147, 0]
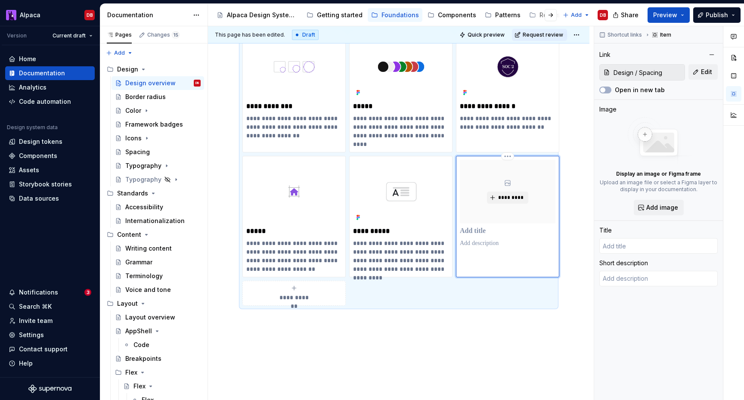
type textarea "*"
type input "Spacing"
type textarea "Spacing is the intentional use of negative space between UI elements. It's not …"
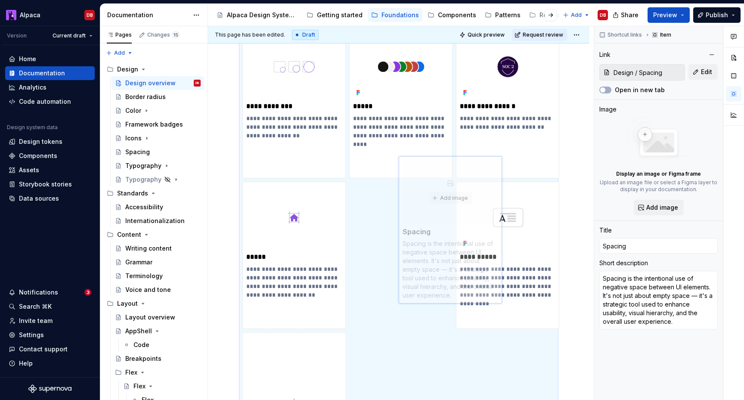
scroll to position [173, 0]
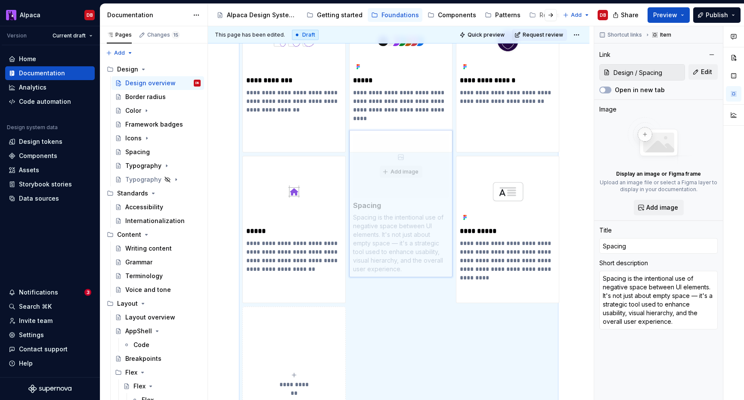
drag, startPoint x: 514, startPoint y: 169, endPoint x: 431, endPoint y: 168, distance: 82.3
click at [432, 169] on body "Alpaca DB Version Current draft Home Documentation Analytics Code automation De…" at bounding box center [372, 200] width 744 height 400
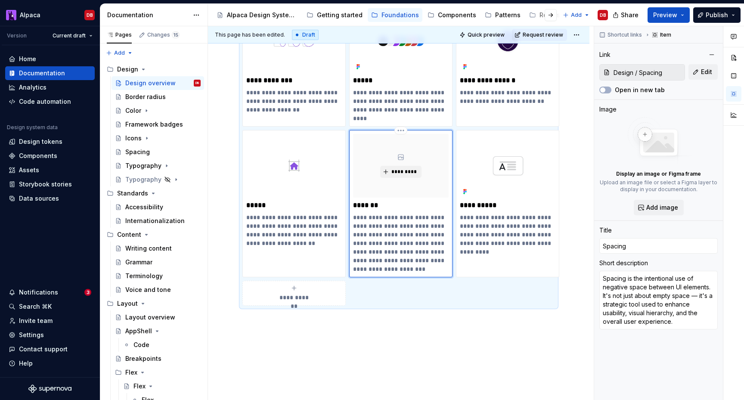
click at [397, 230] on p "**********" at bounding box center [401, 243] width 96 height 60
drag, startPoint x: 399, startPoint y: 245, endPoint x: 380, endPoint y: 237, distance: 20.7
click at [380, 237] on p "**********" at bounding box center [401, 243] width 96 height 60
type textarea "*"
type textarea "Spacing is the intentional use of negative space between UI elements.it's a str…"
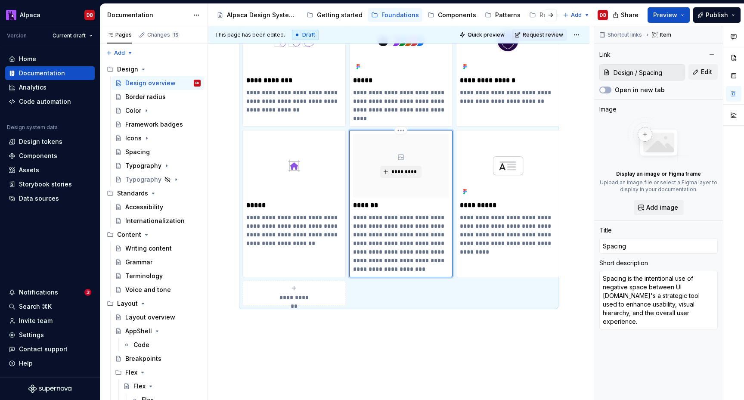
type textarea "*"
type textarea "Spacing is the intentional use of negative space between UI elements. it's a st…"
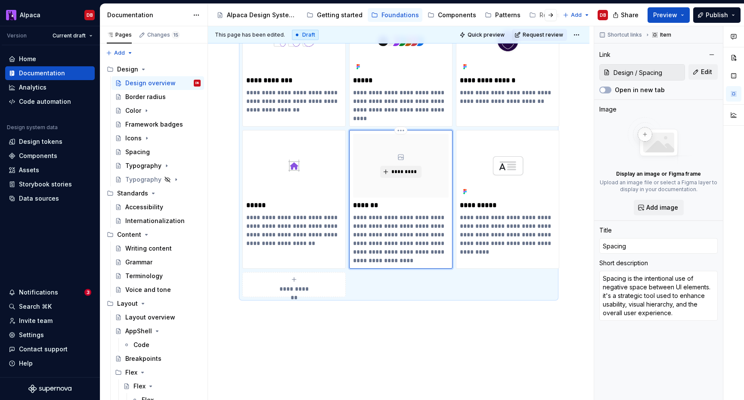
type textarea "*"
type textarea "Spacing is the intentional use of negative space between UI elements. t's a str…"
type textarea "*"
type textarea "Spacing is the intentional use of negative space between UI elements. It's a st…"
drag, startPoint x: 427, startPoint y: 255, endPoint x: 385, endPoint y: 263, distance: 42.7
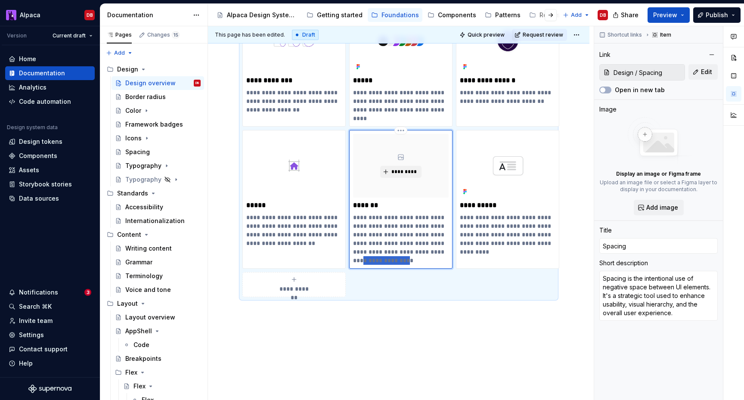
click at [385, 263] on p "**********" at bounding box center [401, 239] width 96 height 52
type textarea "*"
type textarea "Spacing is the intentional use of negative space between UI elements. It's a st…"
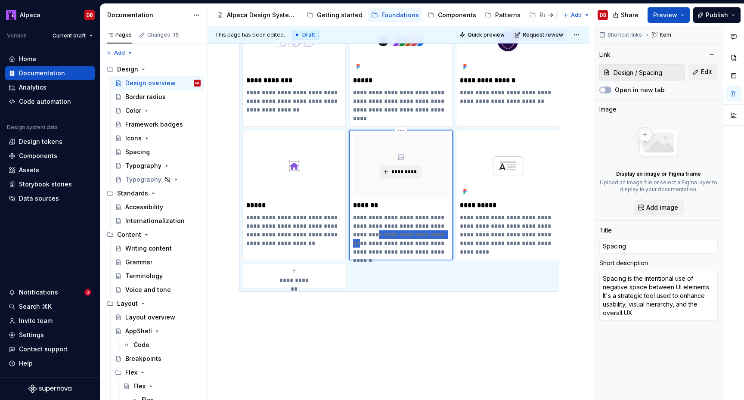
drag, startPoint x: 379, startPoint y: 236, endPoint x: 441, endPoint y: 236, distance: 61.6
click at [441, 236] on p "**********" at bounding box center [401, 234] width 96 height 43
type textarea "*"
type textarea "Spacing is the intentional use of negative space between UI elements, used to e…"
click at [402, 252] on p "**********" at bounding box center [401, 234] width 96 height 43
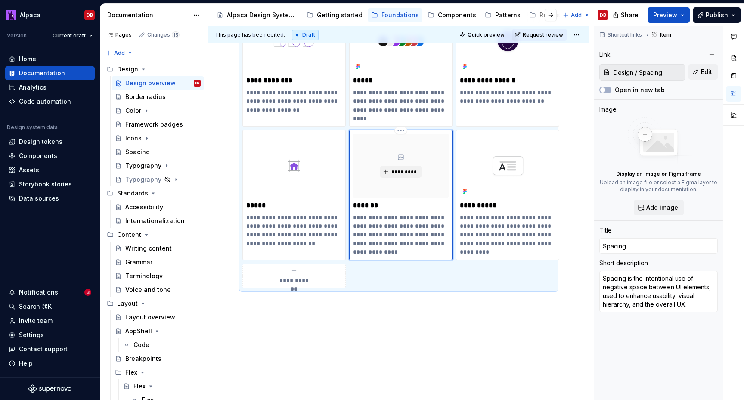
click at [381, 243] on p "**********" at bounding box center [401, 234] width 96 height 43
type textarea "*"
type textarea "Spacing is the intentional use of negative space between UI elements, used to e…"
type textarea "*"
type textarea "Spacing is the intentional use of negative space between UI elements, used to e…"
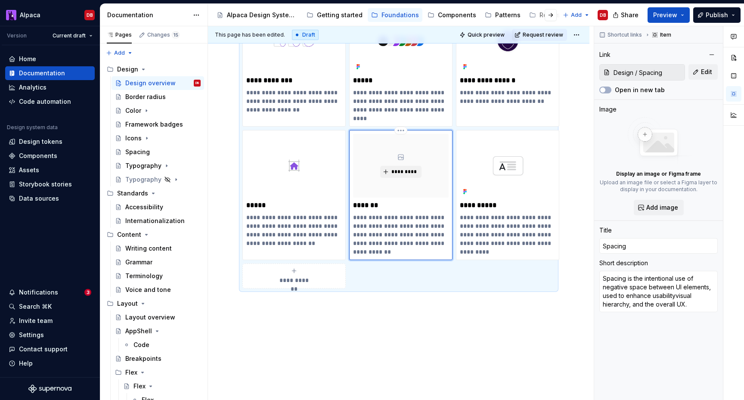
type textarea "*"
type textarea "Spacing is the intentional use of negative space between UI elements, used to e…"
type textarea "*"
type textarea "Spacing is the intentional use of negative space between UI elements, used to e…"
type textarea "*"
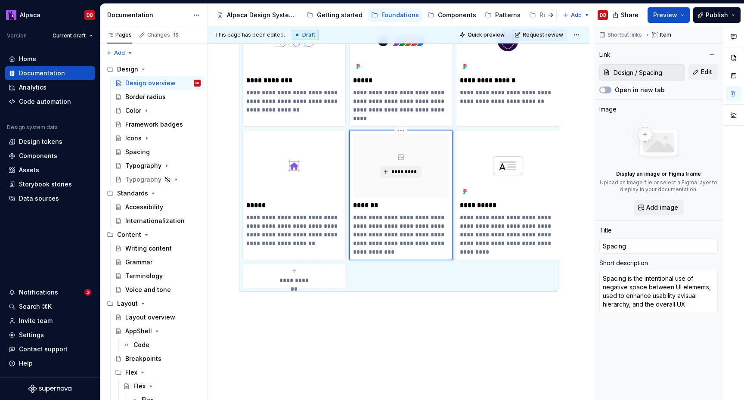
type textarea "Spacing is the intentional use of negative space between UI elements, used to e…"
type textarea "*"
type textarea "Spacing is the intentional use of negative space between UI elements, used to e…"
type textarea "*"
type textarea "Spacing is the intentional use of negative space between UI elements, used to e…"
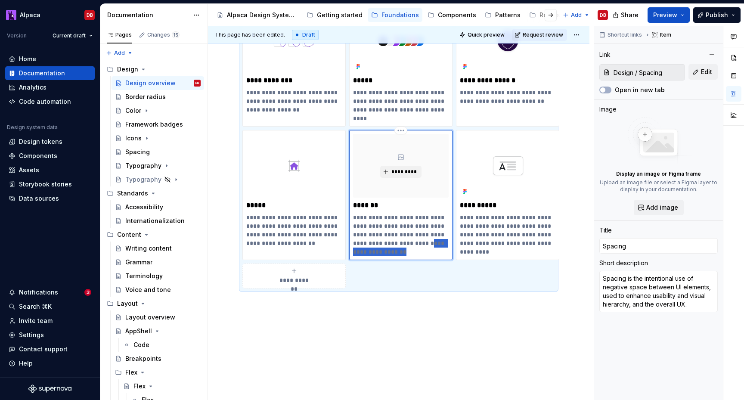
drag, startPoint x: 417, startPoint y: 249, endPoint x: 435, endPoint y: 245, distance: 18.6
click at [435, 245] on p "**********" at bounding box center [401, 234] width 96 height 43
type textarea "*"
type textarea "Spacing is the intentional use of negative space between UI elements, used to e…"
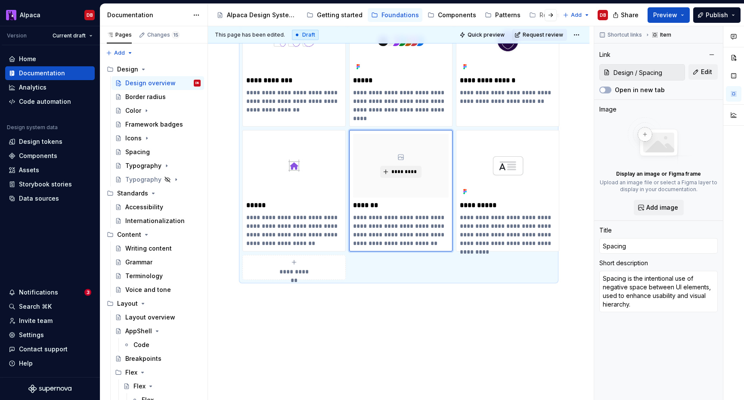
click at [419, 329] on div "**********" at bounding box center [399, 197] width 382 height 426
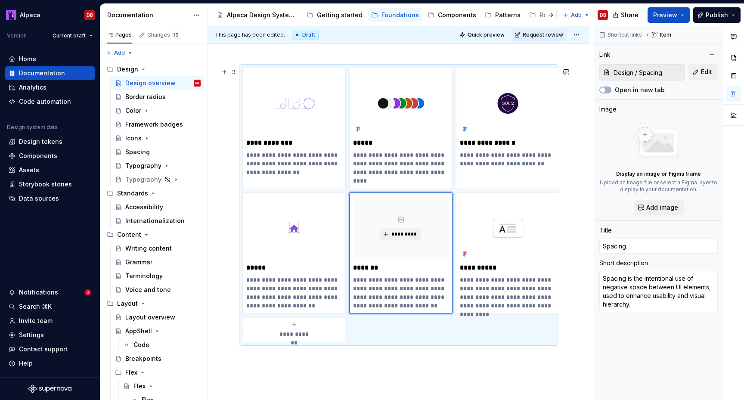
scroll to position [108, 0]
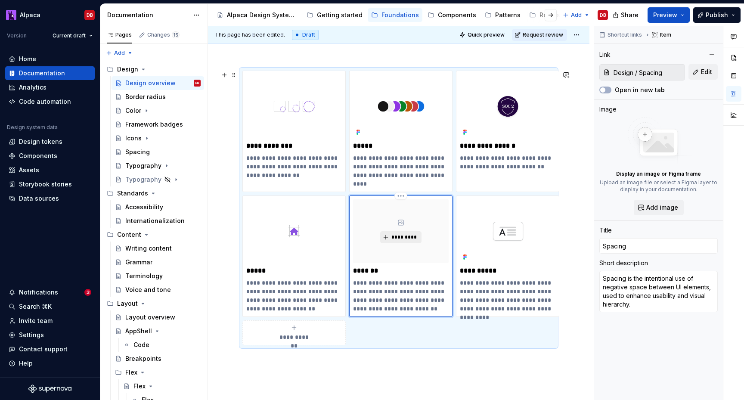
click at [414, 235] on span "*********" at bounding box center [404, 237] width 26 height 7
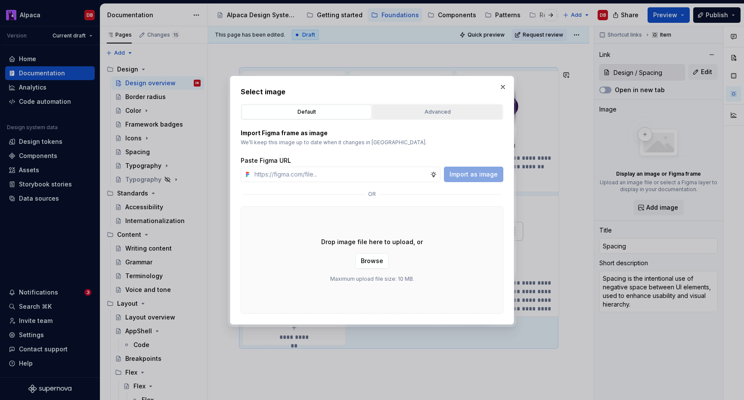
click at [428, 112] on div "Advanced" at bounding box center [438, 112] width 124 height 9
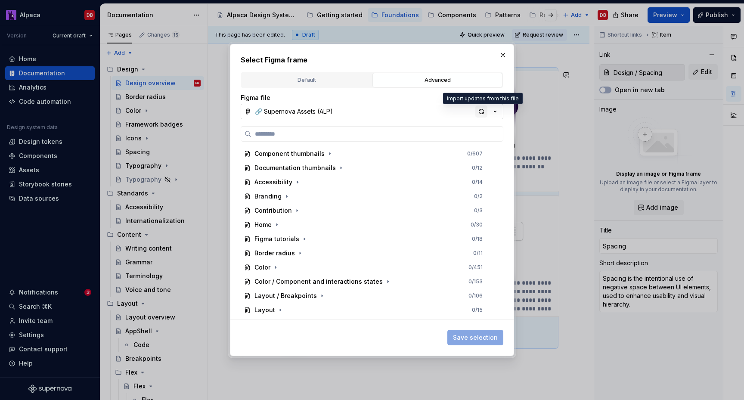
click at [481, 111] on div "button" at bounding box center [482, 112] width 12 height 12
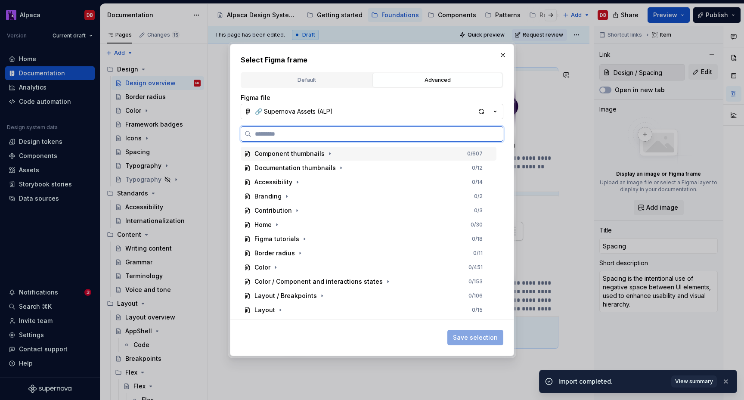
click at [320, 155] on div "Component thumbnails" at bounding box center [290, 153] width 70 height 9
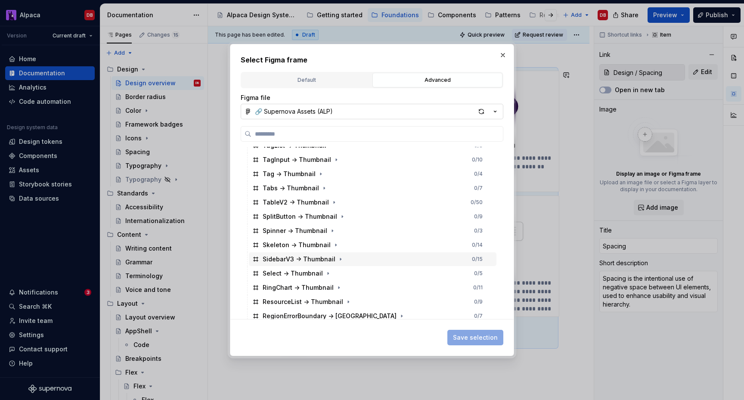
scroll to position [0, 0]
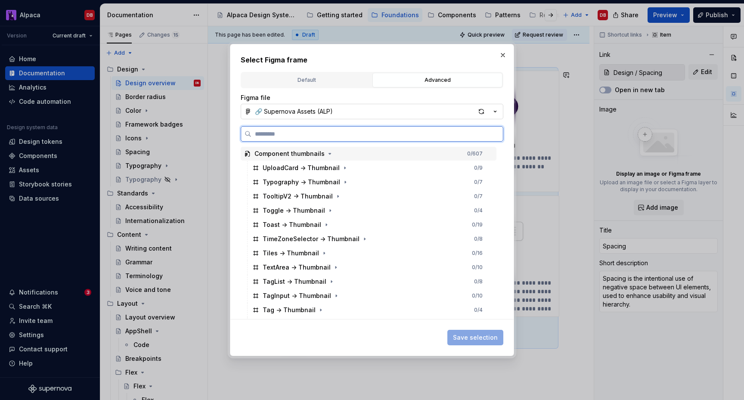
click at [299, 154] on div "Component thumbnails" at bounding box center [290, 153] width 70 height 9
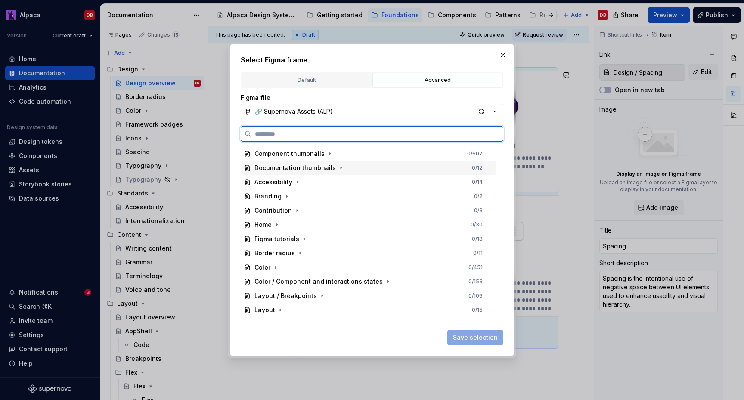
click at [299, 171] on div "Documentation thumbnails" at bounding box center [295, 168] width 81 height 9
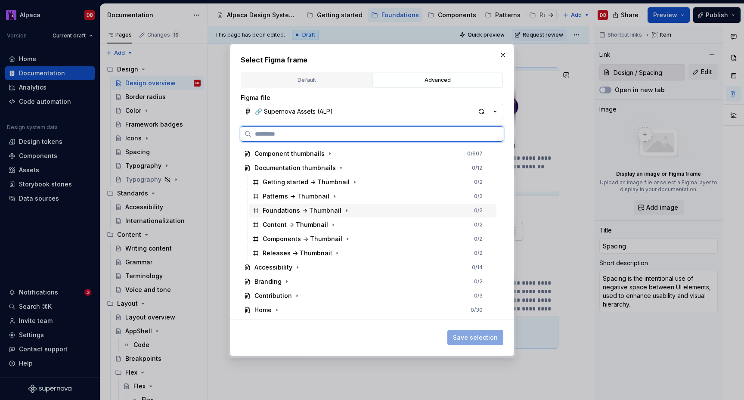
click at [298, 212] on div "Foundations -> Thumbnail" at bounding box center [302, 210] width 79 height 9
click at [298, 211] on div "Foundations -> Thumbnail" at bounding box center [302, 210] width 79 height 9
click at [318, 210] on div "Foundations -> Thumbnail" at bounding box center [302, 210] width 79 height 9
click at [315, 157] on div "Component thumbnails" at bounding box center [290, 153] width 70 height 9
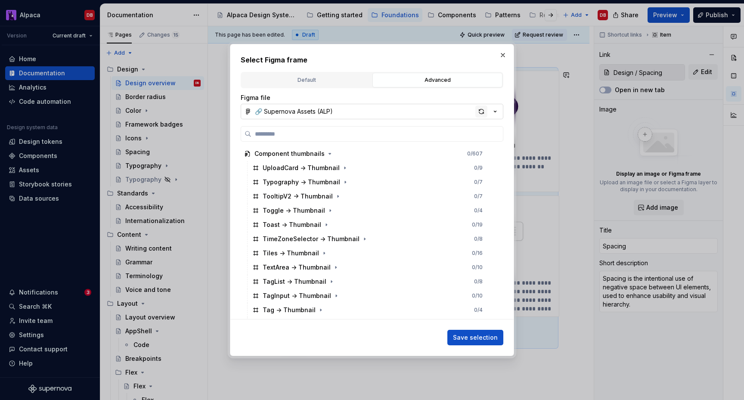
click at [480, 112] on div "button" at bounding box center [482, 112] width 12 height 12
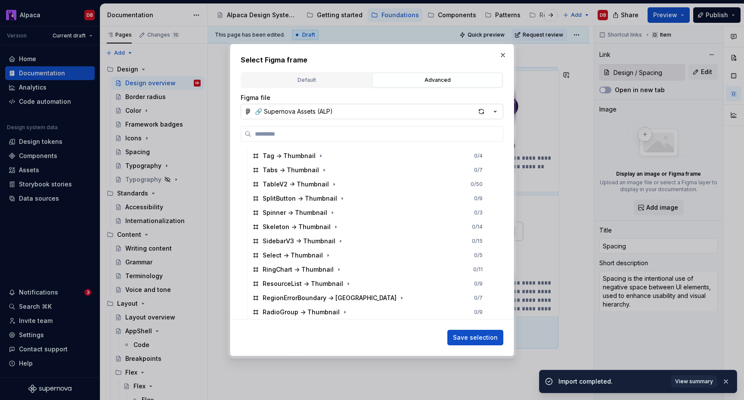
scroll to position [157, 0]
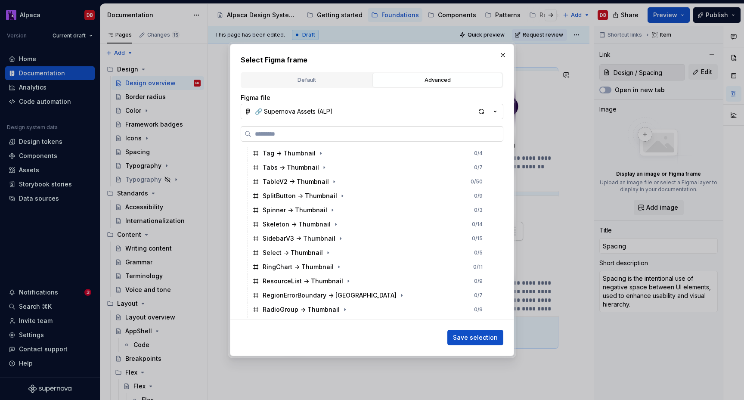
type textarea "*"
click at [265, 134] on input "search" at bounding box center [378, 134] width 252 height 9
click at [276, 134] on input "search" at bounding box center [378, 134] width 252 height 9
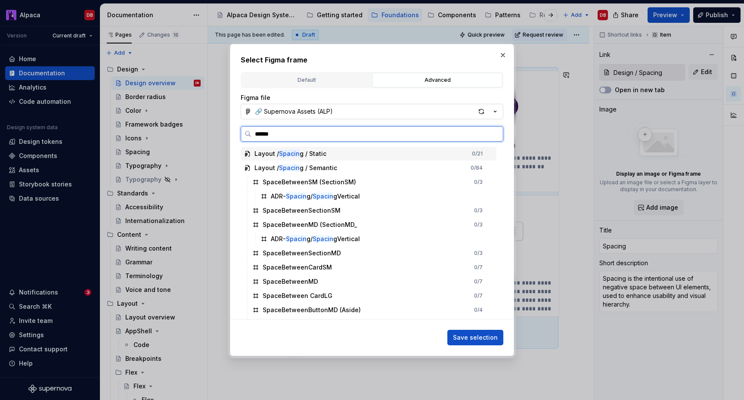
type input "*******"
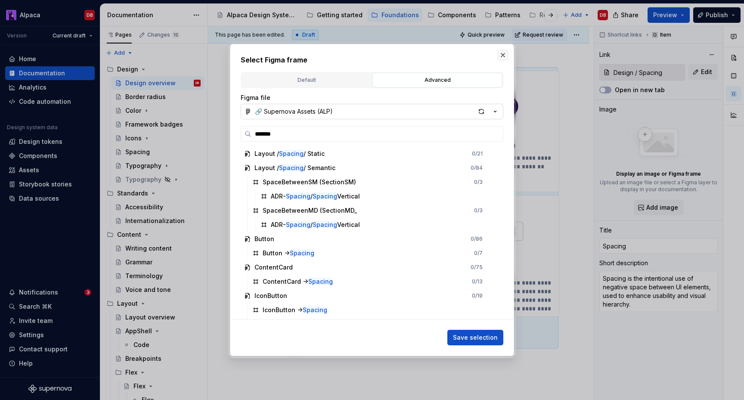
click at [503, 55] on button "button" at bounding box center [503, 55] width 12 height 12
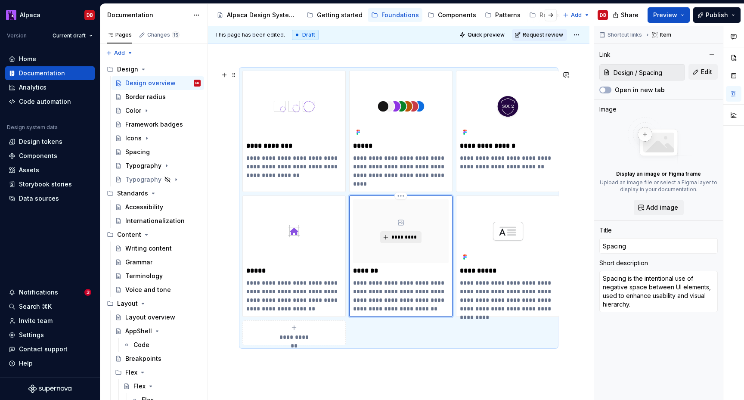
click at [407, 238] on span "*********" at bounding box center [404, 237] width 26 height 7
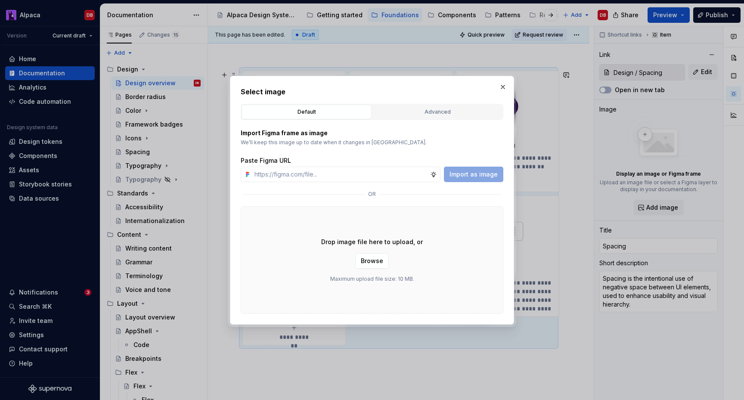
type textarea "*"
click at [434, 115] on div "Advanced" at bounding box center [438, 112] width 124 height 9
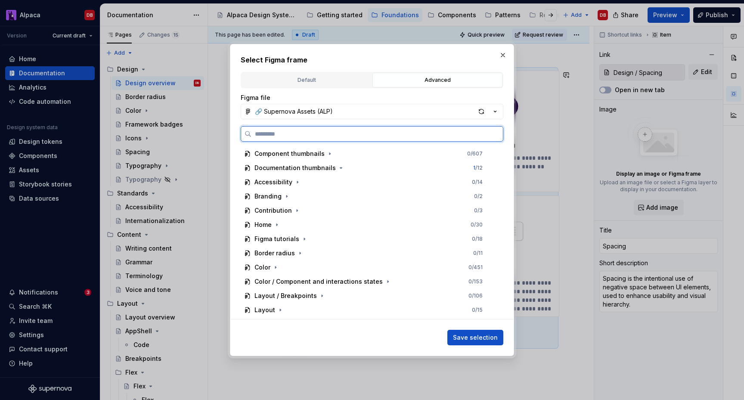
click at [325, 131] on input "search" at bounding box center [378, 134] width 252 height 9
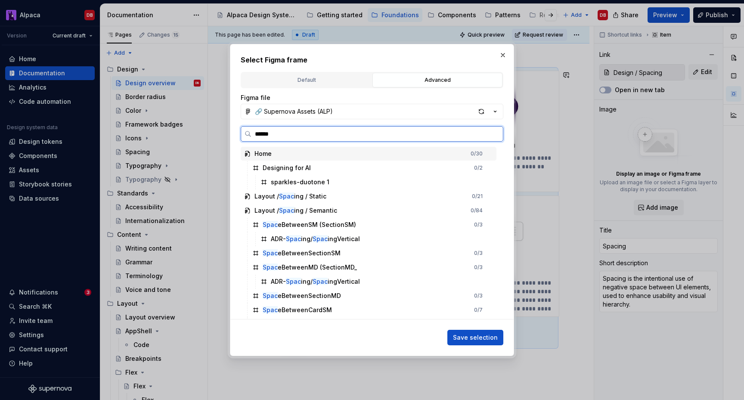
type input "*******"
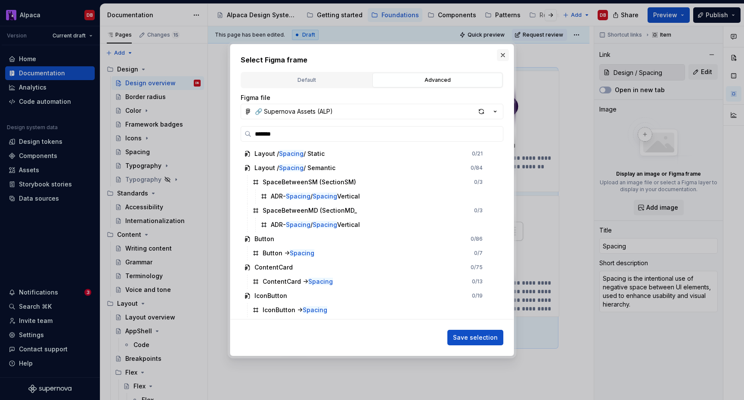
click at [501, 56] on button "button" at bounding box center [503, 55] width 12 height 12
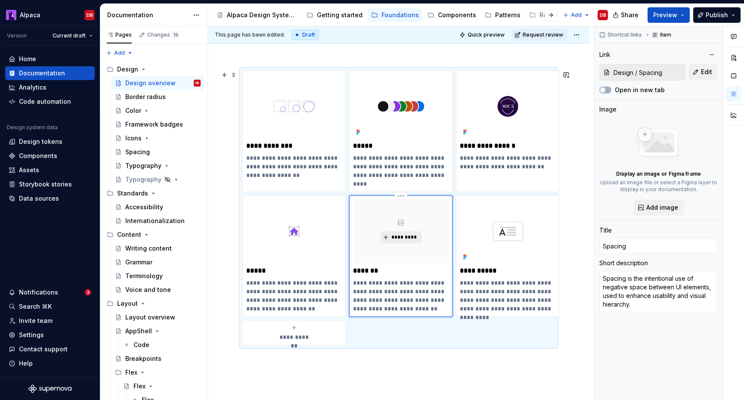
click at [400, 237] on span "*********" at bounding box center [404, 237] width 26 height 7
type textarea "*"
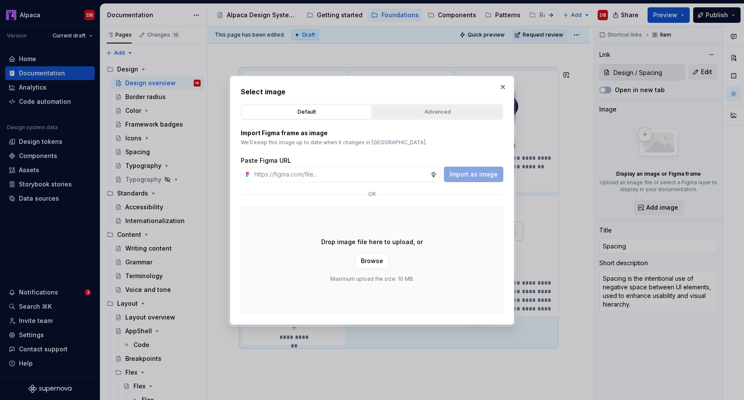
click at [426, 109] on div "Advanced" at bounding box center [438, 112] width 124 height 9
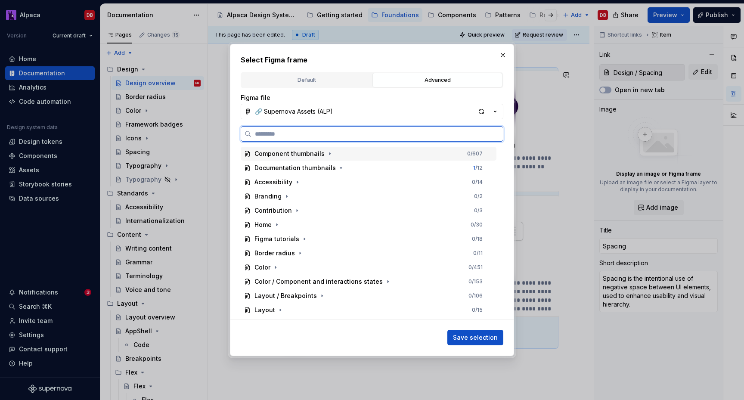
click at [308, 152] on div "Component thumbnails" at bounding box center [290, 153] width 70 height 9
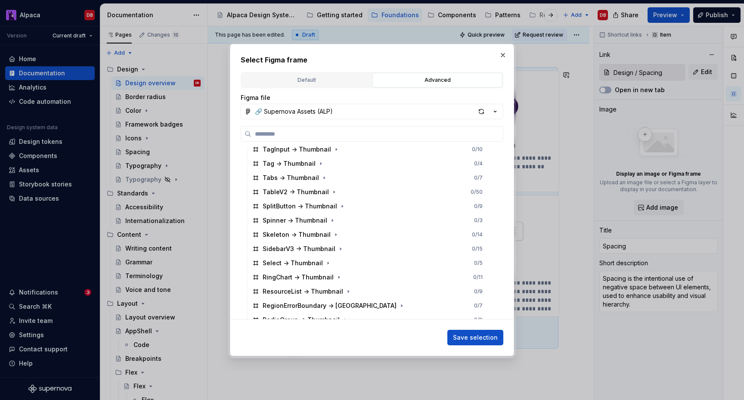
scroll to position [148, 0]
click at [311, 133] on input "search" at bounding box center [378, 134] width 252 height 9
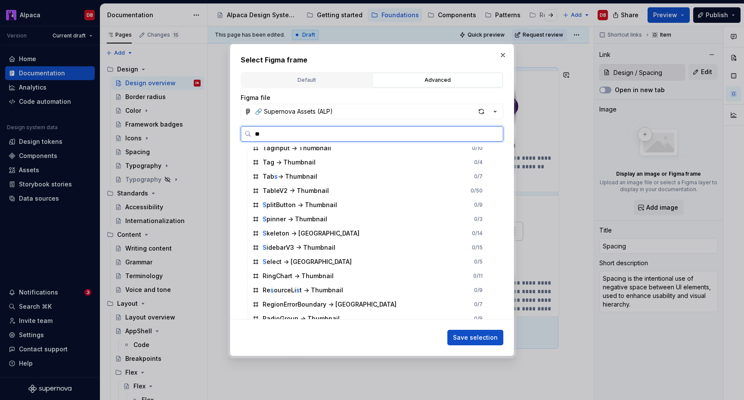
scroll to position [0, 0]
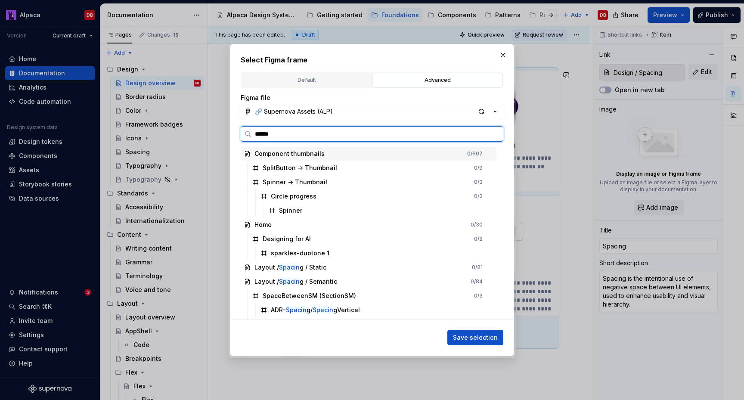
type input "*******"
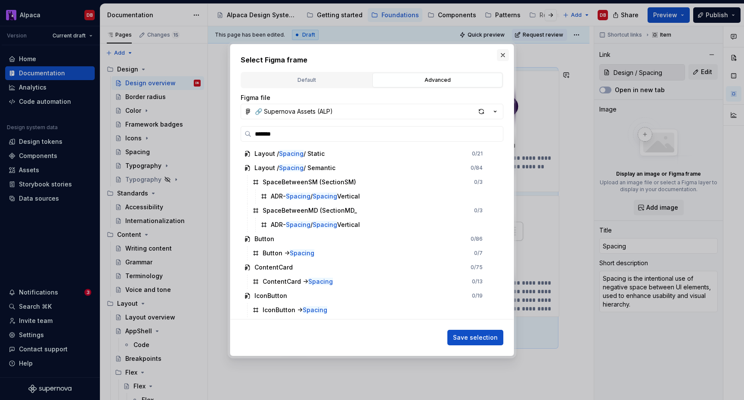
click at [501, 56] on button "button" at bounding box center [503, 55] width 12 height 12
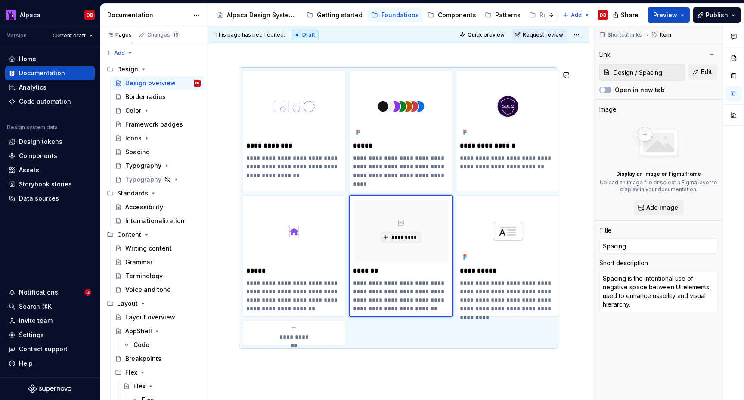
click at [396, 365] on div "**********" at bounding box center [399, 263] width 382 height 426
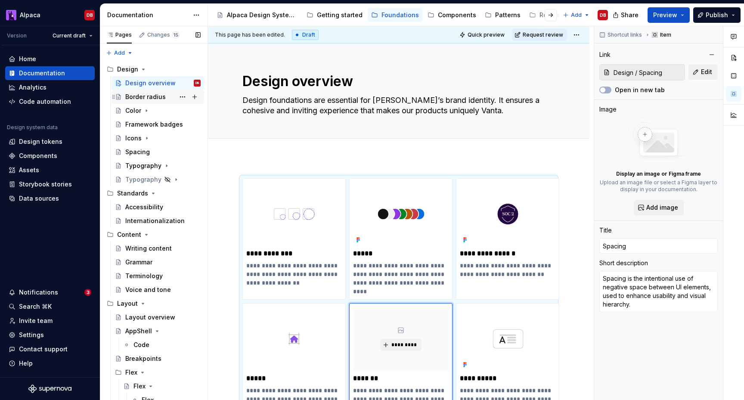
click at [151, 94] on div "Border radius" at bounding box center [145, 97] width 40 height 9
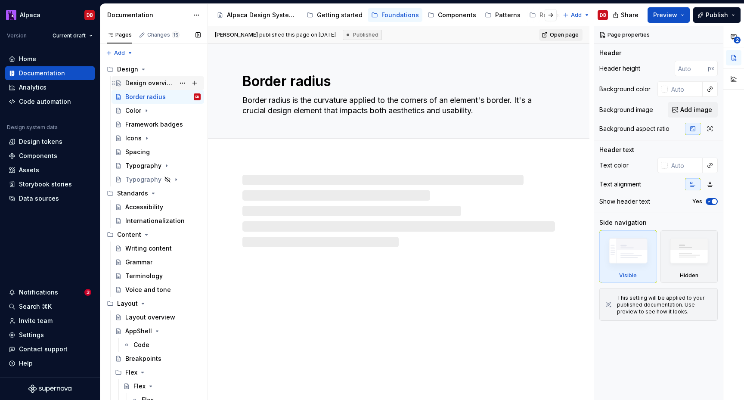
click at [143, 81] on div "Design overview" at bounding box center [150, 83] width 50 height 9
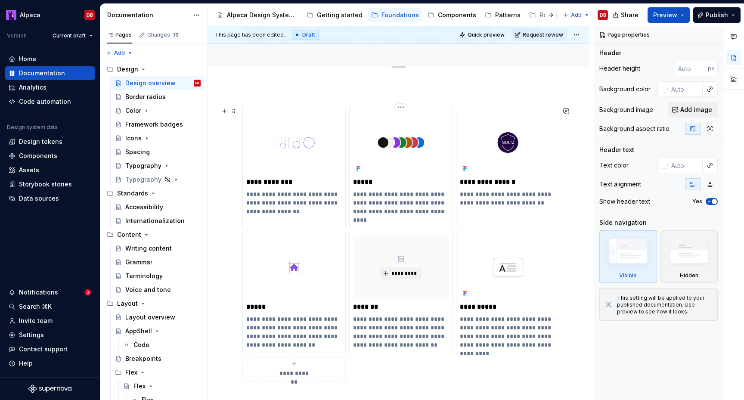
scroll to position [114, 0]
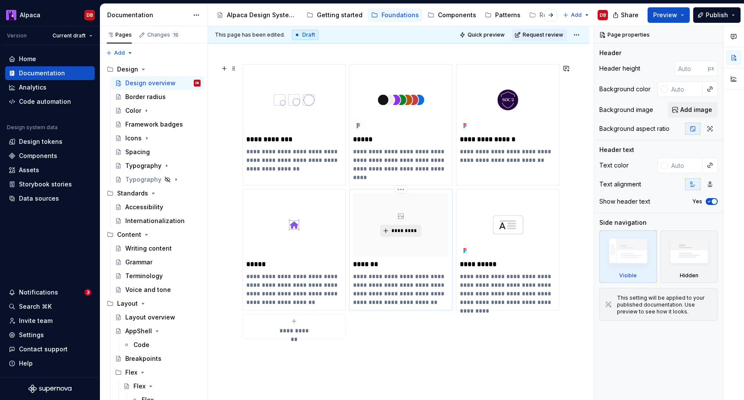
click at [412, 230] on span "*********" at bounding box center [404, 230] width 26 height 7
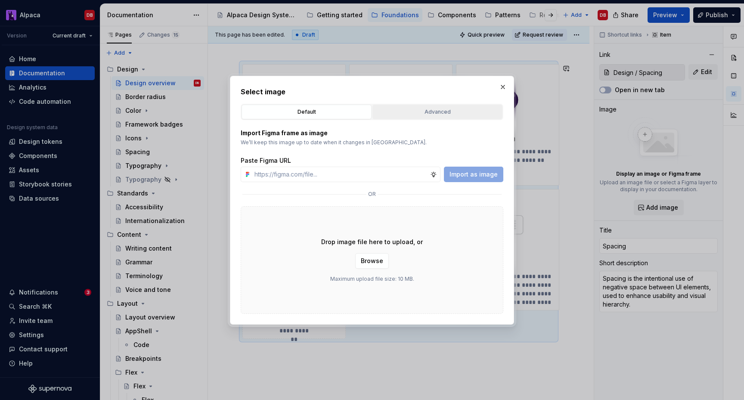
click at [438, 114] on div "Advanced" at bounding box center [438, 112] width 124 height 9
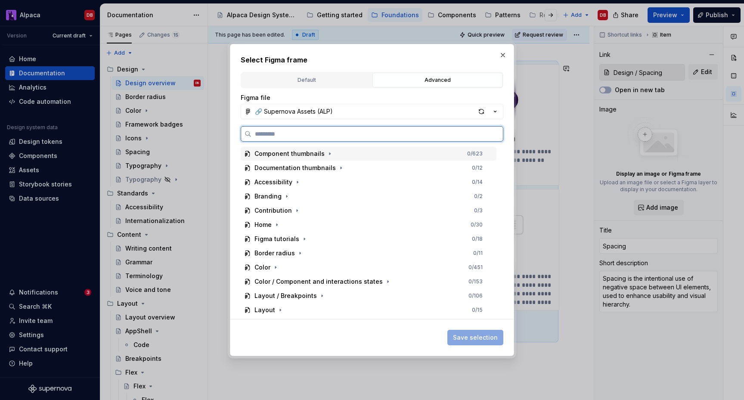
click at [315, 157] on div "Component thumbnails" at bounding box center [290, 153] width 70 height 9
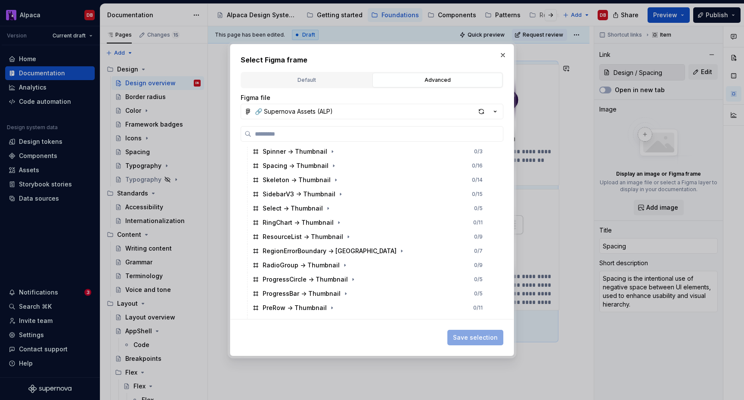
scroll to position [0, 0]
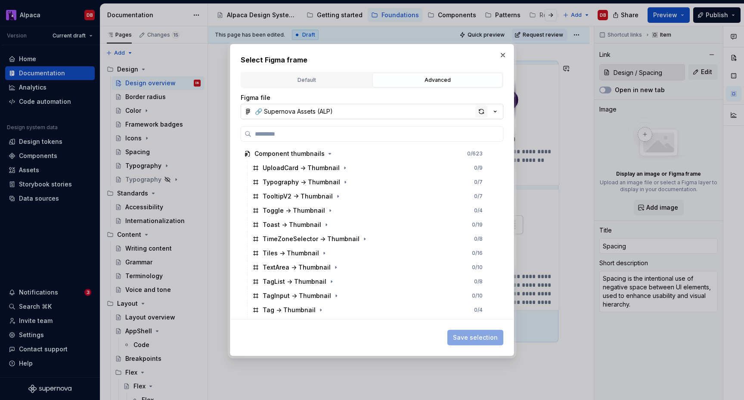
click at [476, 112] on div "button" at bounding box center [482, 112] width 12 height 12
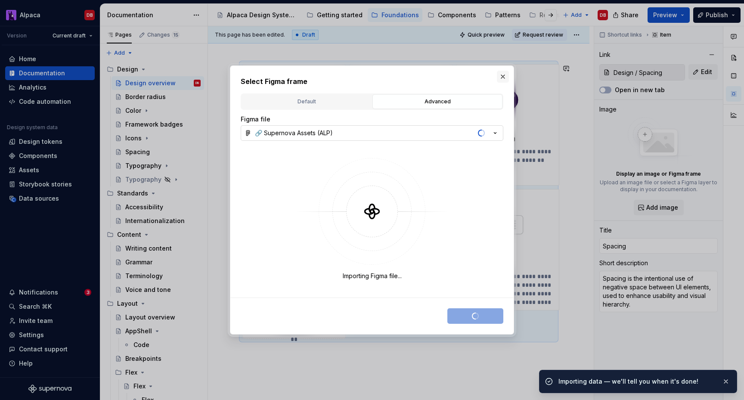
click at [505, 78] on button "button" at bounding box center [503, 77] width 12 height 12
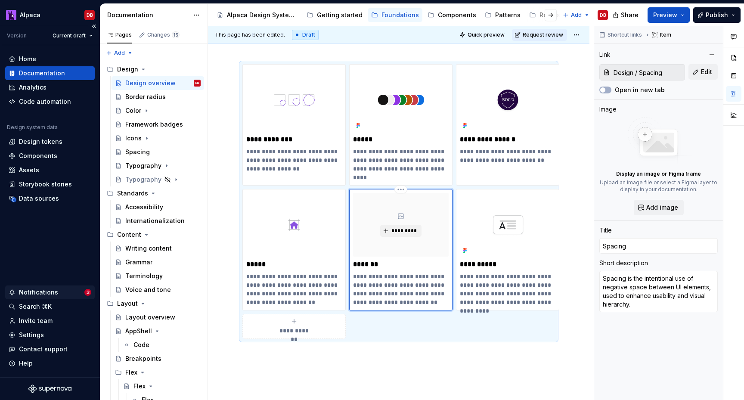
click at [50, 292] on div "Notifications" at bounding box center [38, 292] width 39 height 9
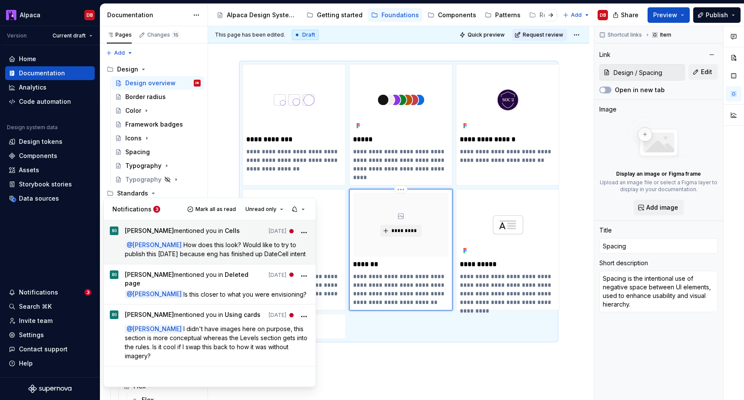
click at [218, 253] on span "How does this look? Would like to try to publish this today because eng has fin…" at bounding box center [215, 249] width 181 height 16
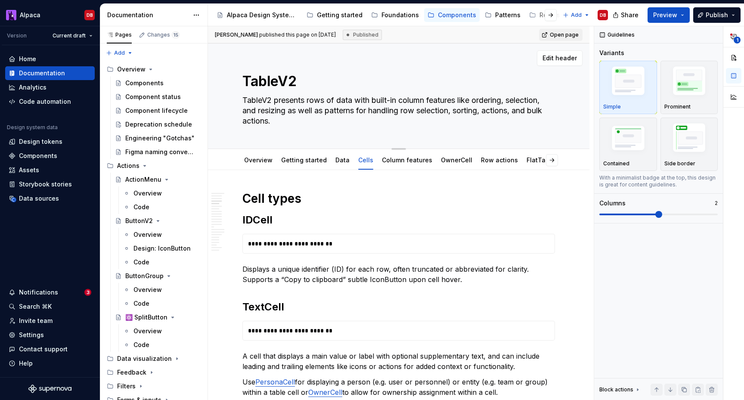
scroll to position [349, 0]
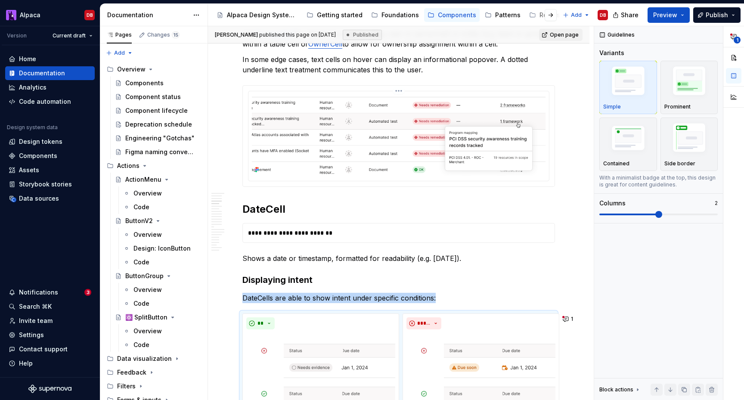
type textarea "*"
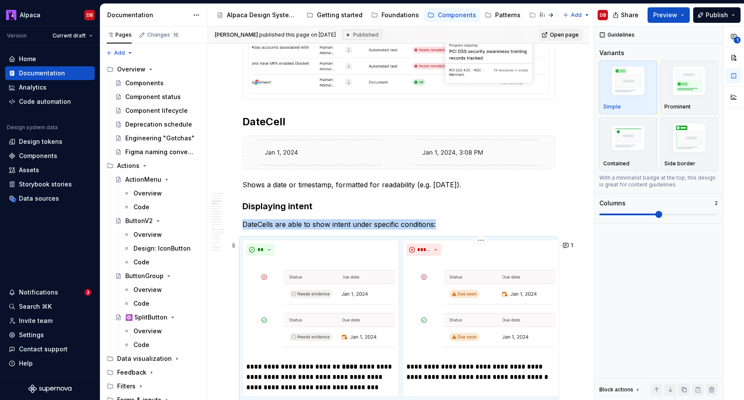
scroll to position [604, 0]
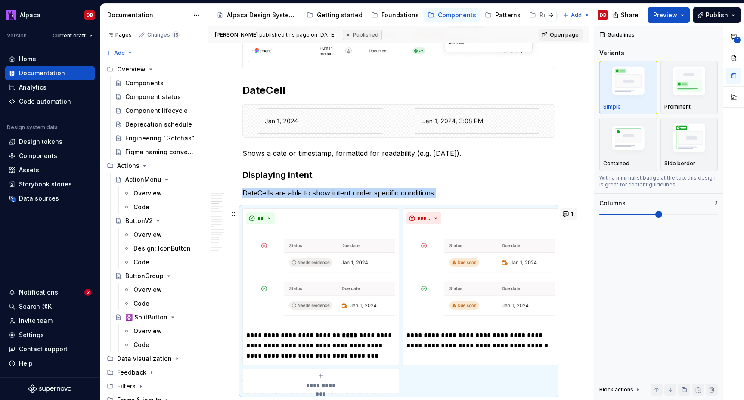
click at [572, 215] on button "1" at bounding box center [568, 214] width 17 height 12
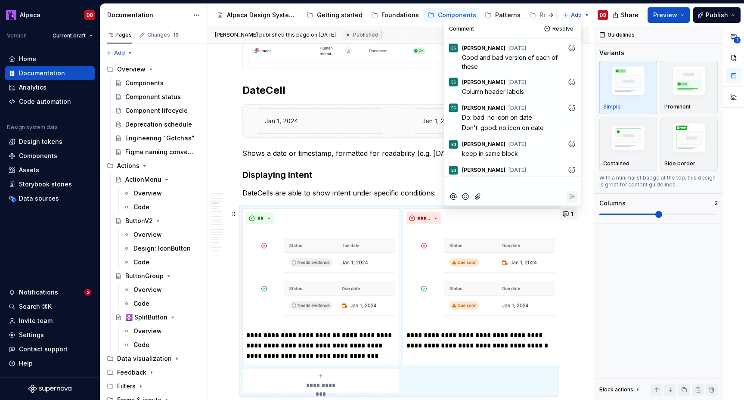
scroll to position [39, 0]
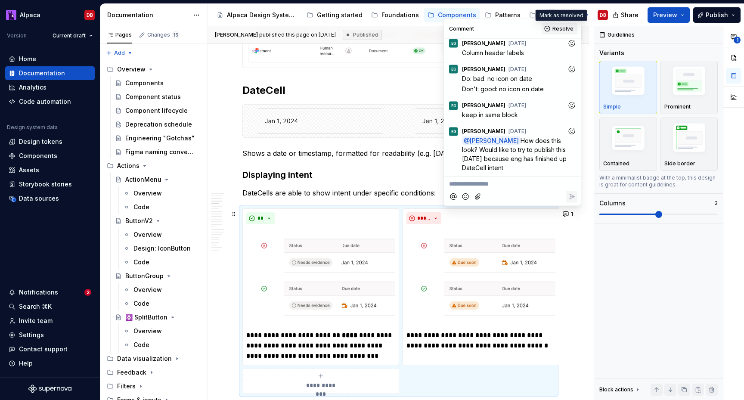
click at [563, 29] on span "Resolve" at bounding box center [563, 28] width 21 height 7
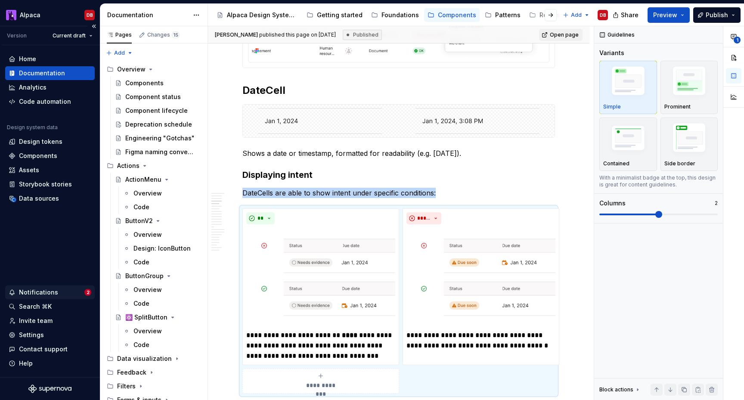
click at [45, 289] on div "Notifications" at bounding box center [38, 292] width 39 height 9
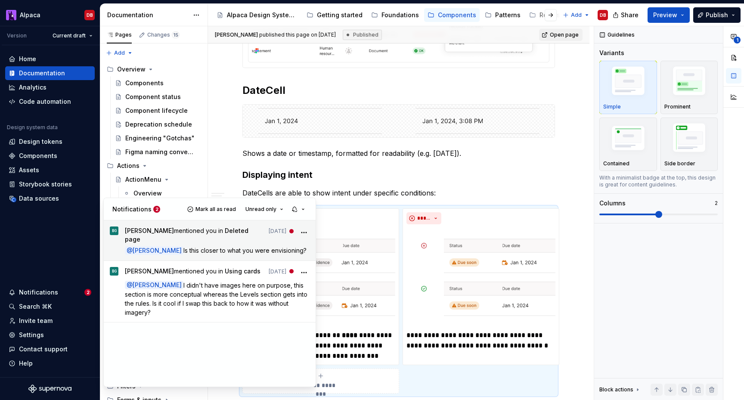
click at [208, 247] on span "Is this closer to what you were envisioning?" at bounding box center [245, 250] width 123 height 7
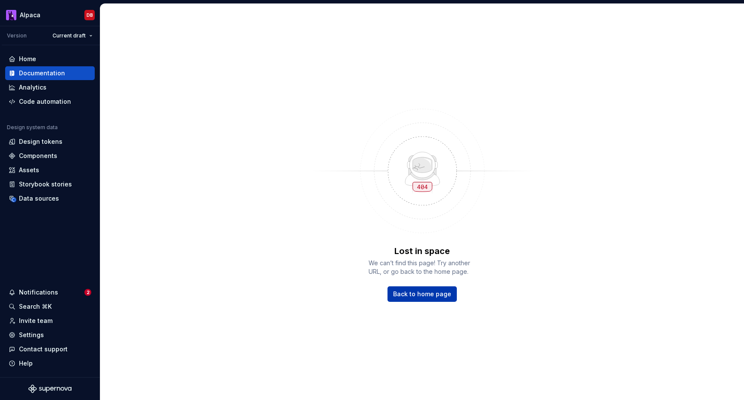
click at [415, 294] on span "Back to home page" at bounding box center [422, 294] width 58 height 9
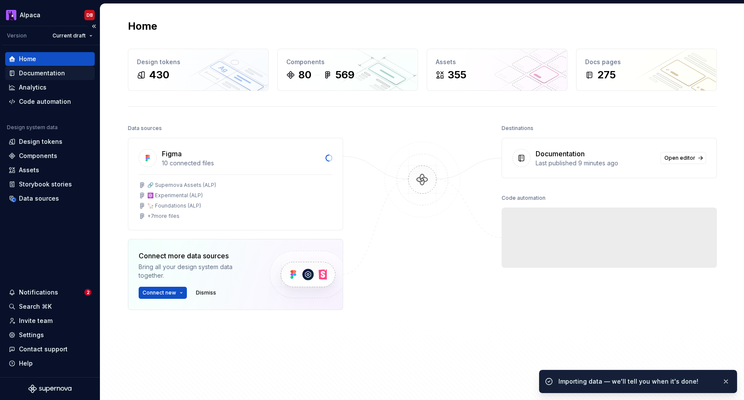
click at [54, 73] on div "Documentation" at bounding box center [42, 73] width 46 height 9
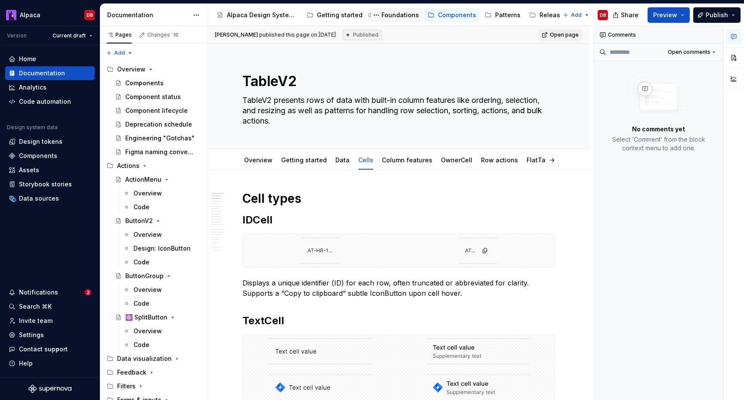
click at [393, 14] on div "Foundations" at bounding box center [400, 15] width 37 height 9
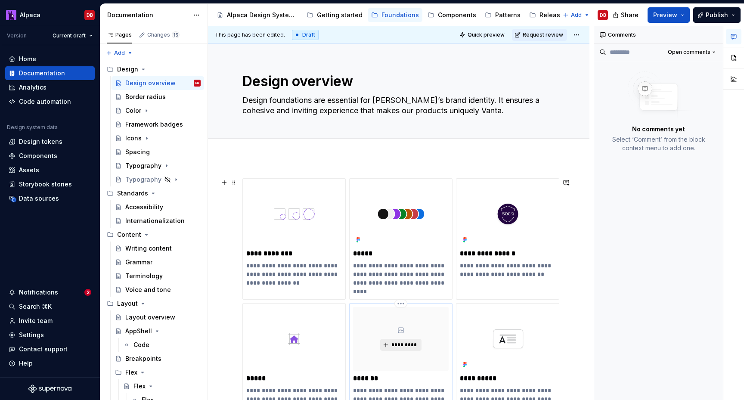
click at [401, 341] on button "*********" at bounding box center [400, 345] width 41 height 12
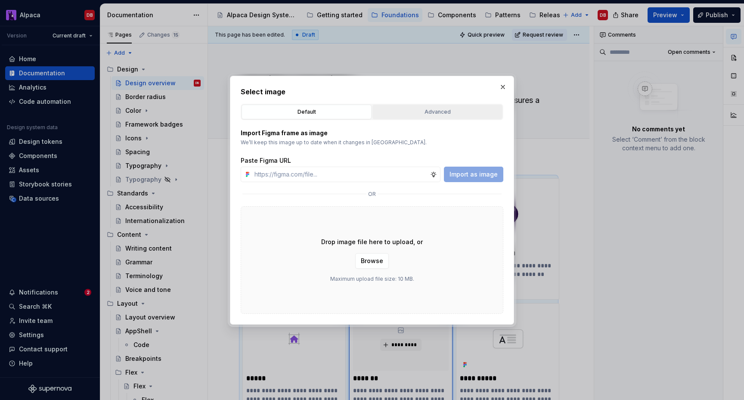
click at [410, 113] on div "Advanced" at bounding box center [438, 112] width 124 height 9
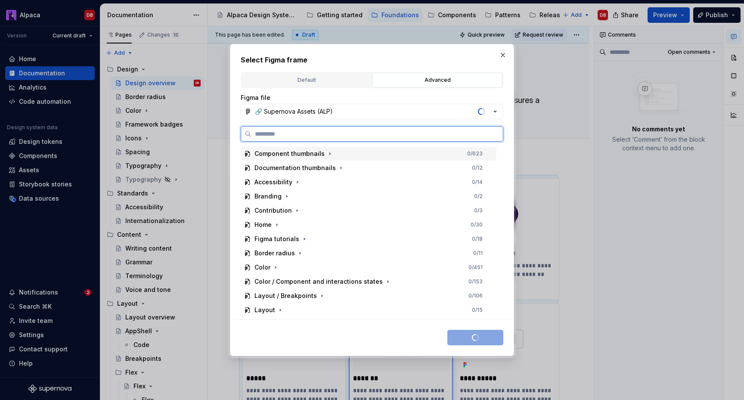
click at [315, 154] on div "Component thumbnails" at bounding box center [290, 153] width 70 height 9
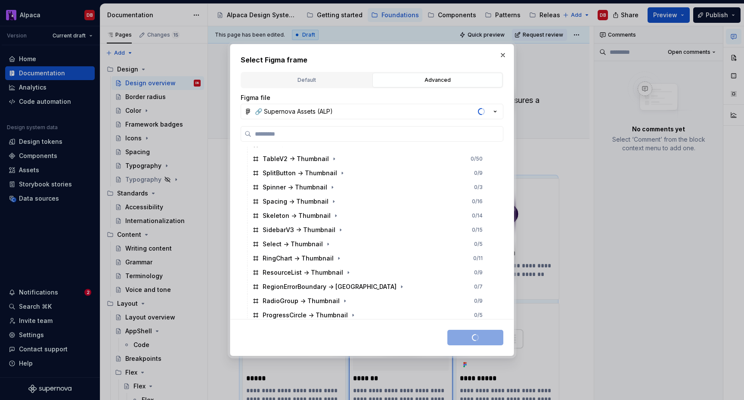
scroll to position [181, 0]
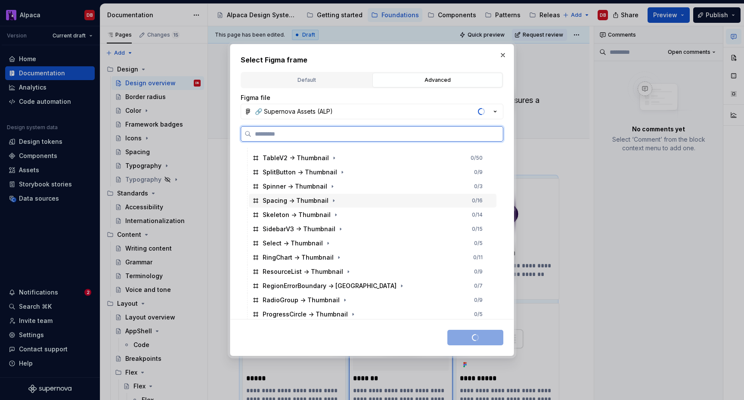
click at [308, 200] on div "Spacing -> Thumbnail" at bounding box center [296, 200] width 66 height 9
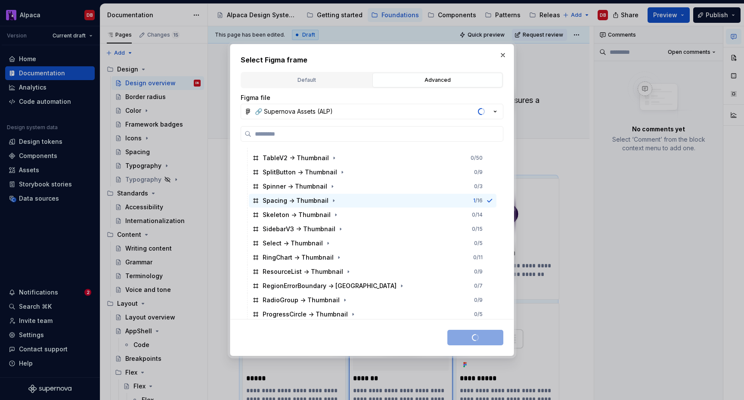
click at [489, 338] on div "Save selection" at bounding box center [476, 338] width 56 height 16
click at [506, 53] on button "button" at bounding box center [503, 55] width 12 height 12
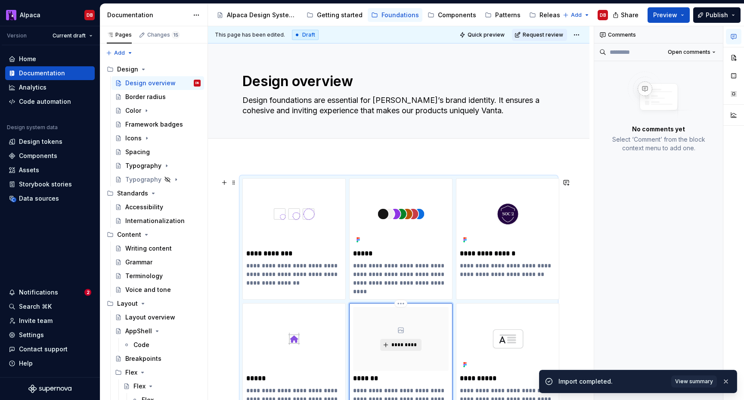
click at [406, 345] on span "*********" at bounding box center [404, 345] width 26 height 7
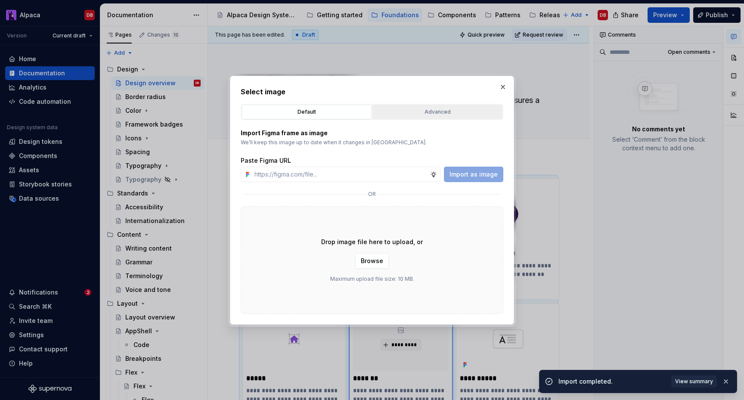
click at [423, 109] on div "Advanced" at bounding box center [438, 112] width 124 height 9
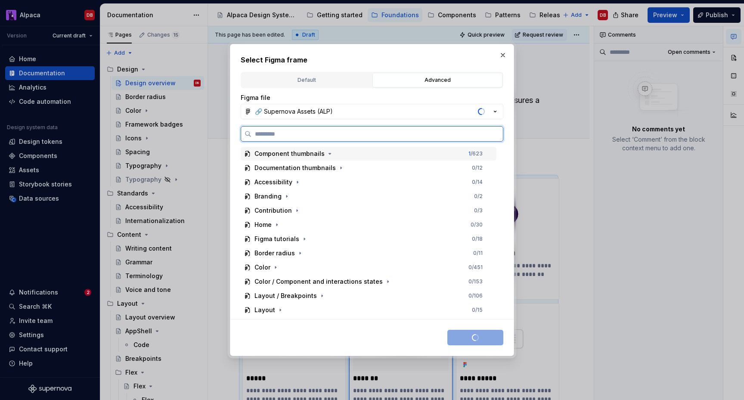
click at [311, 155] on div "Component thumbnails" at bounding box center [290, 153] width 70 height 9
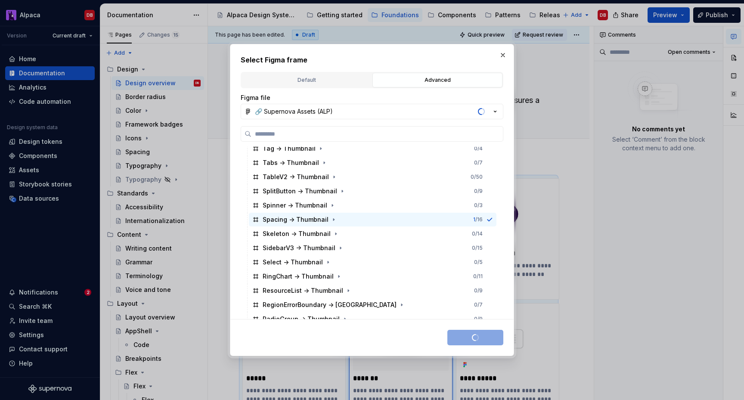
scroll to position [159, 0]
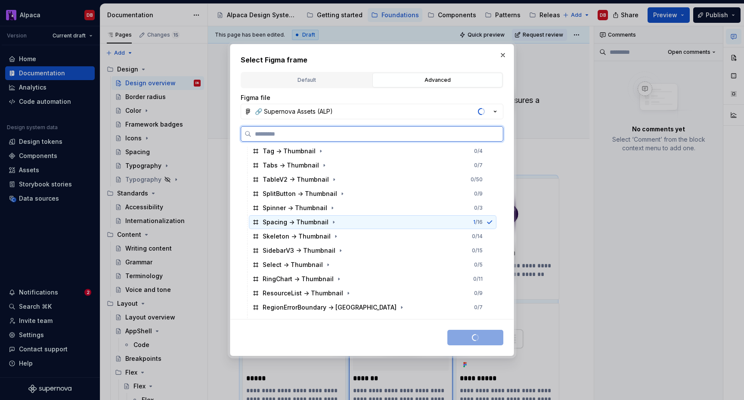
click at [303, 221] on div "Spacing -> Thumbnail" at bounding box center [296, 222] width 66 height 9
click at [485, 336] on div "Save selection" at bounding box center [476, 338] width 56 height 16
click at [503, 53] on button "button" at bounding box center [503, 55] width 12 height 12
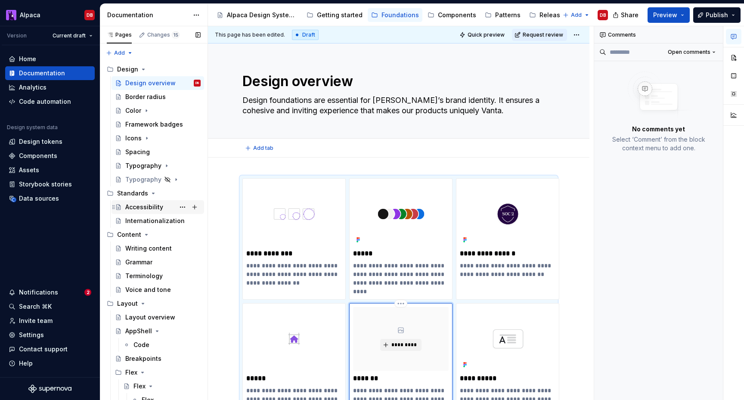
type textarea "*"
click at [46, 207] on div "Home Documentation Analytics Code automation Design system data Design tokens C…" at bounding box center [50, 211] width 100 height 332
click at [41, 200] on div "Data sources" at bounding box center [39, 198] width 40 height 9
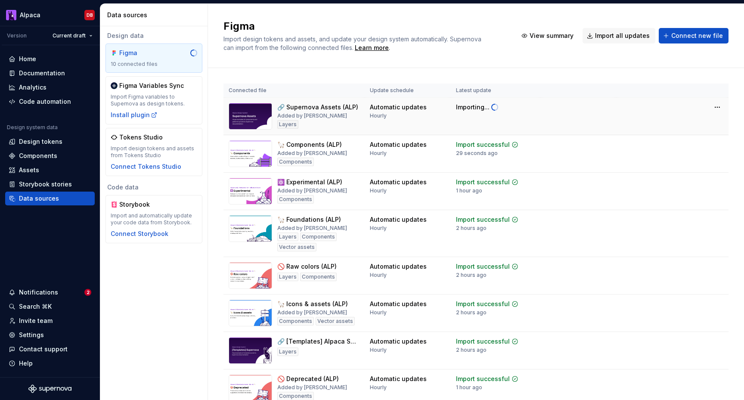
click at [496, 107] on span at bounding box center [493, 106] width 5 height 7
click at [44, 59] on div "Home" at bounding box center [50, 59] width 83 height 9
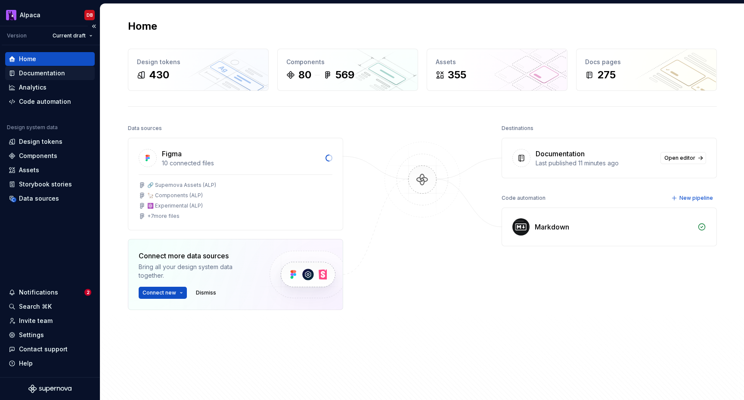
click at [42, 72] on div "Documentation" at bounding box center [42, 73] width 46 height 9
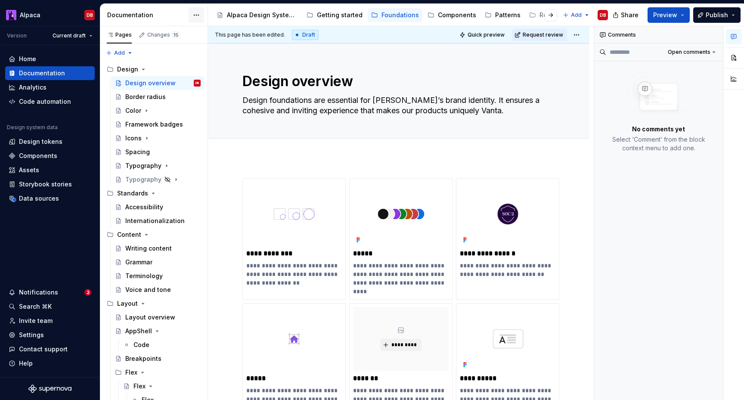
click at [197, 16] on html "Alpaca DB Version Current draft Home Documentation Analytics Code automation De…" at bounding box center [372, 200] width 744 height 400
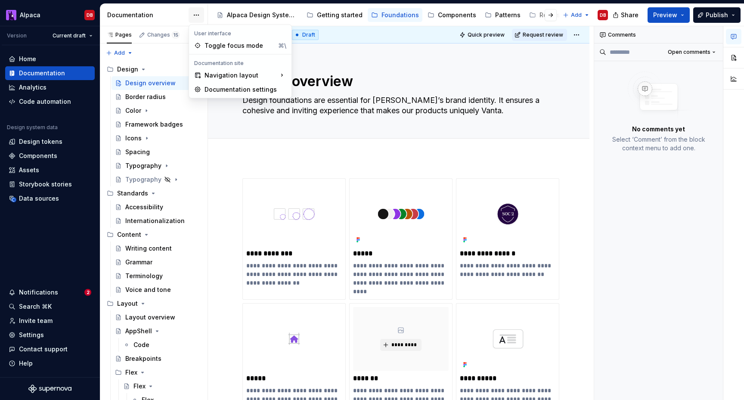
click at [197, 16] on html "Alpaca DB Version Current draft Home Documentation Analytics Code automation De…" at bounding box center [372, 200] width 744 height 400
click at [192, 17] on html "Alpaca DB Version Current draft Home Documentation Analytics Code automation De…" at bounding box center [372, 200] width 744 height 400
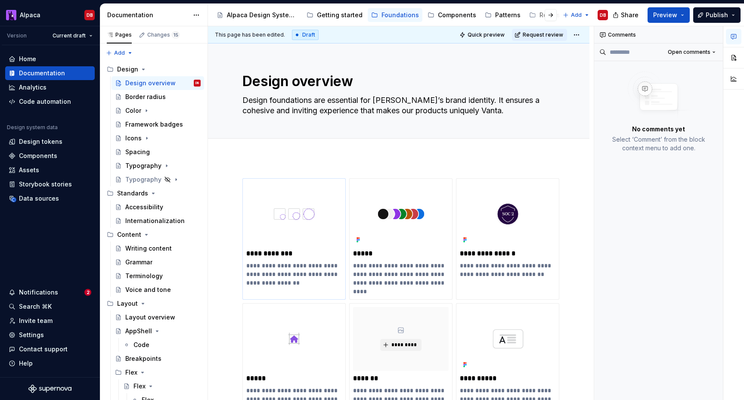
type textarea "*"
click at [50, 294] on div "Notifications" at bounding box center [38, 292] width 39 height 9
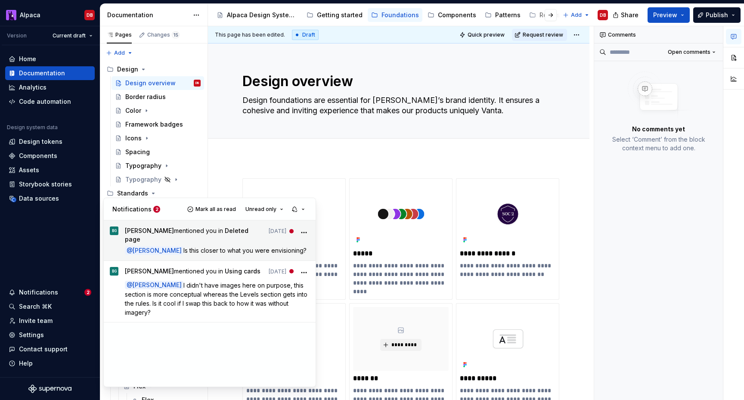
click at [234, 247] on span "Is this closer to what you were envisioning?" at bounding box center [245, 250] width 123 height 7
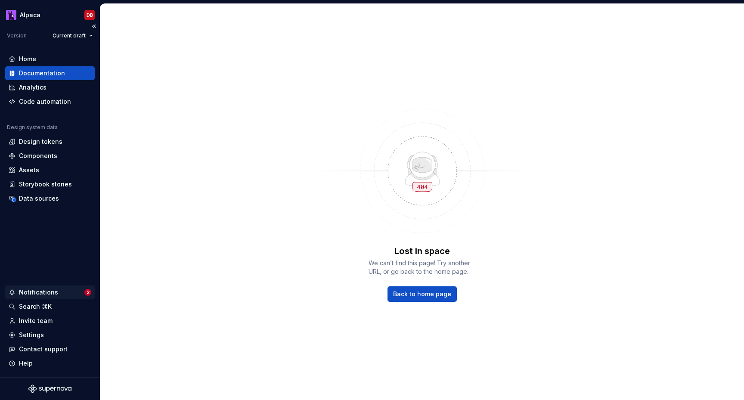
click at [35, 292] on div "Notifications" at bounding box center [38, 292] width 39 height 9
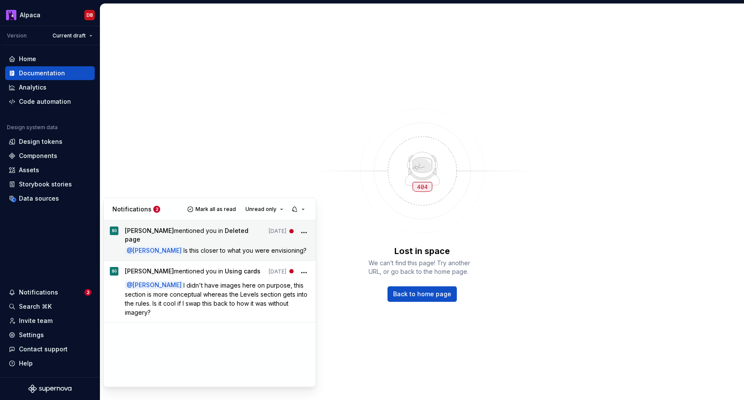
click at [302, 229] on icon "More" at bounding box center [304, 232] width 9 height 9
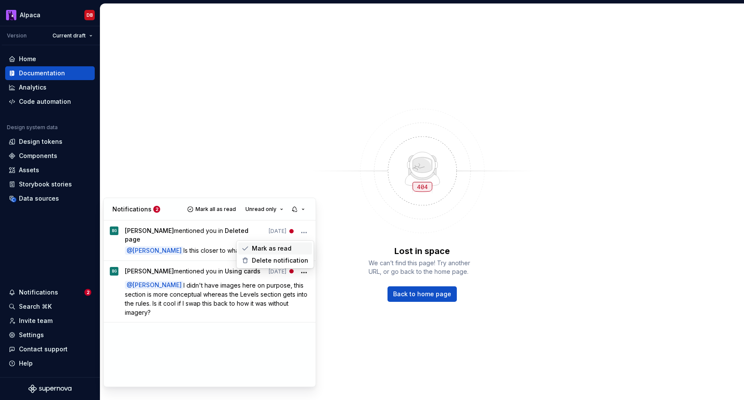
click at [284, 246] on span "Mark as read" at bounding box center [272, 248] width 40 height 9
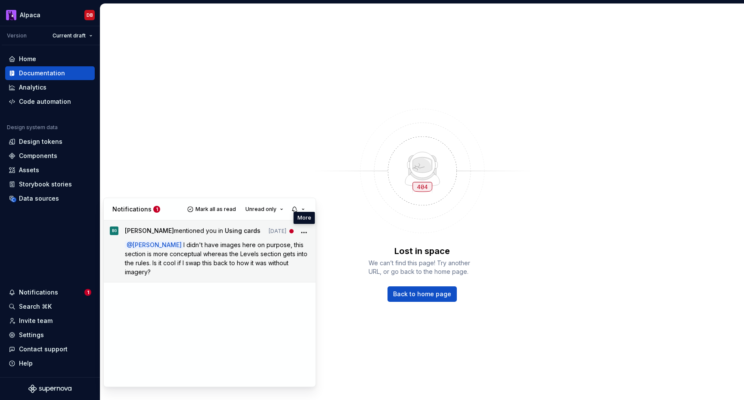
click at [302, 232] on circle "More" at bounding box center [302, 232] width 1 height 1
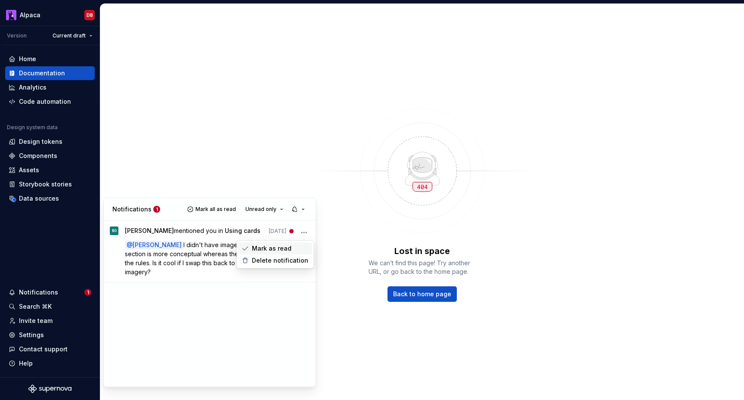
click at [289, 245] on span "Mark as read" at bounding box center [272, 248] width 40 height 9
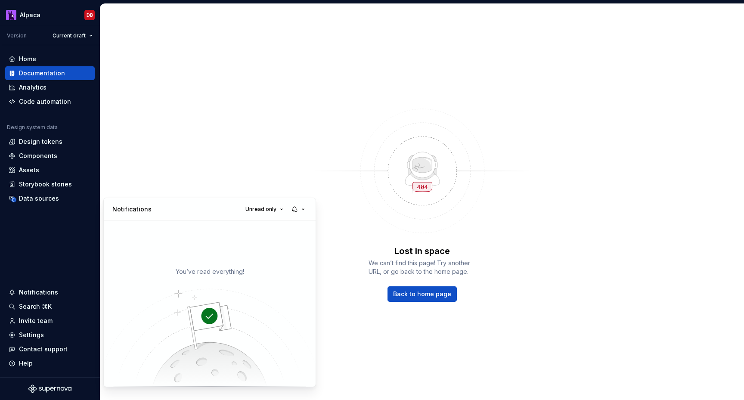
click at [46, 293] on html "Alpaca DB Version Current draft Home Documentation Analytics Code automation De…" at bounding box center [372, 200] width 744 height 400
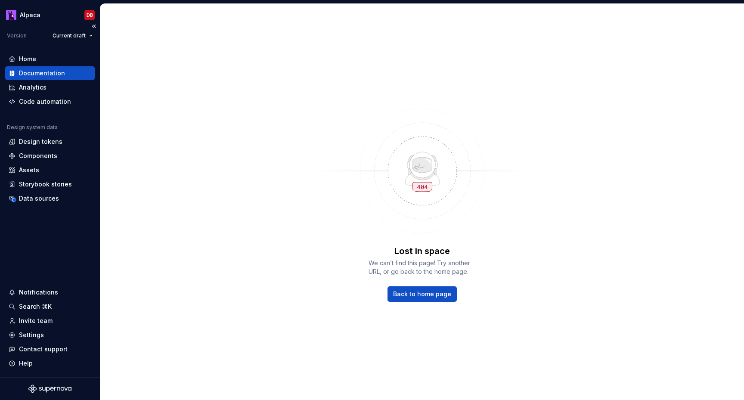
click at [49, 264] on div "Home Documentation Analytics Code automation Design system data Design tokens C…" at bounding box center [50, 211] width 100 height 332
click at [45, 199] on div "Data sources" at bounding box center [39, 198] width 40 height 9
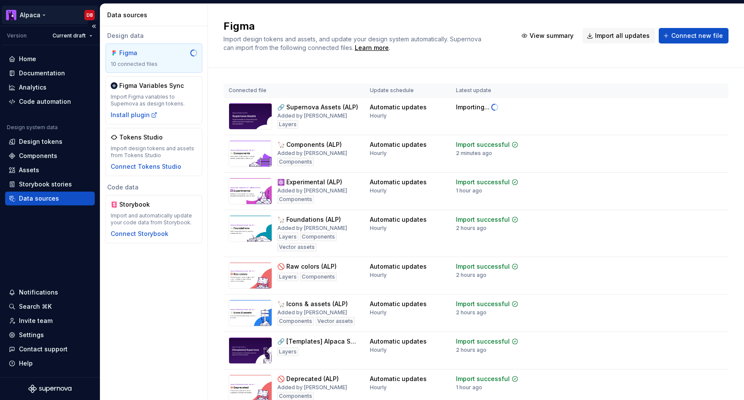
click at [39, 13] on html "Alpaca DB Version Current draft Home Documentation Analytics Code automation De…" at bounding box center [372, 200] width 744 height 400
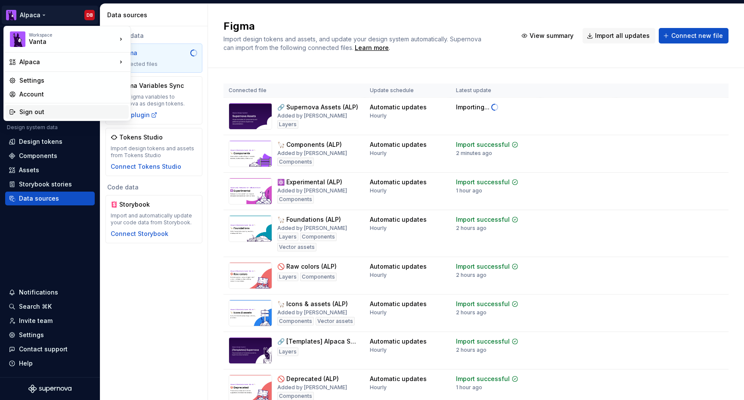
click at [40, 111] on div "Sign out" at bounding box center [72, 112] width 106 height 9
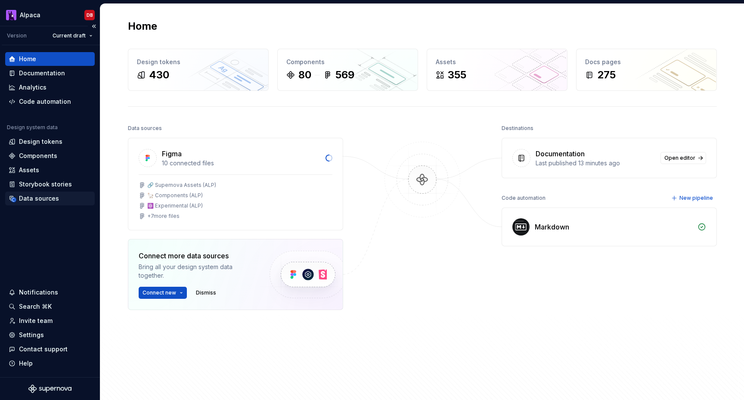
click at [54, 196] on div "Data sources" at bounding box center [39, 198] width 40 height 9
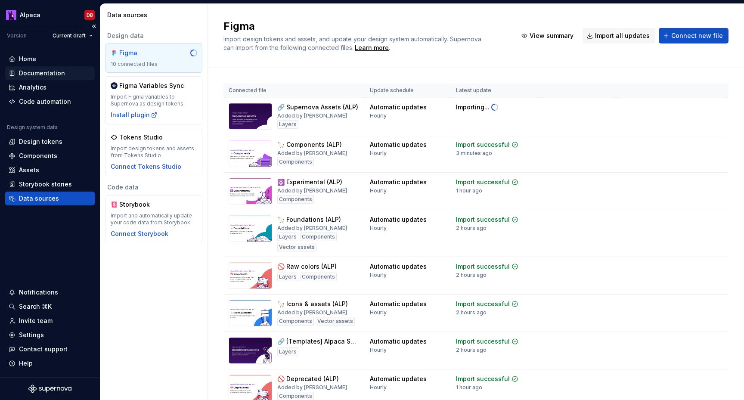
click at [56, 72] on div "Documentation" at bounding box center [42, 73] width 46 height 9
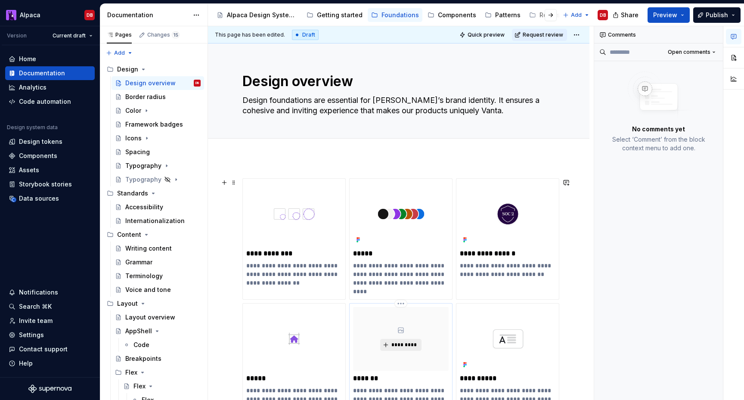
click at [402, 342] on span "*********" at bounding box center [404, 345] width 26 height 7
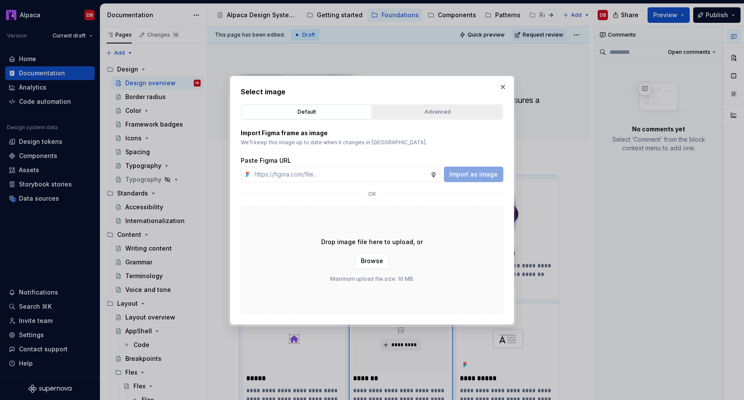
click at [417, 106] on button "Advanced" at bounding box center [438, 112] width 130 height 15
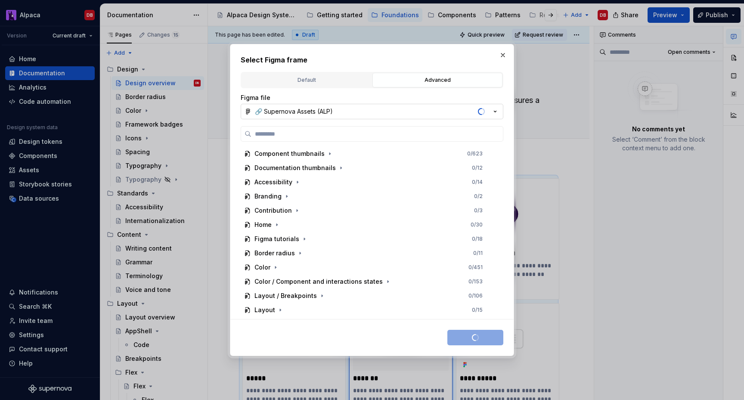
click at [481, 110] on span "button" at bounding box center [483, 111] width 4 height 7
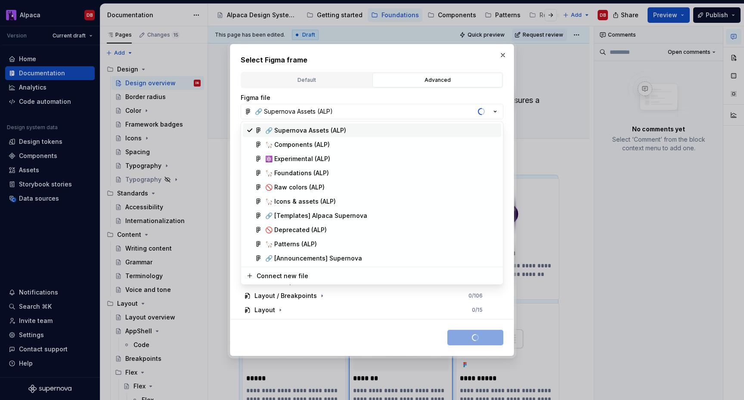
click at [438, 129] on div "🔗 Supernova Assets (ALP)" at bounding box center [381, 130] width 233 height 9
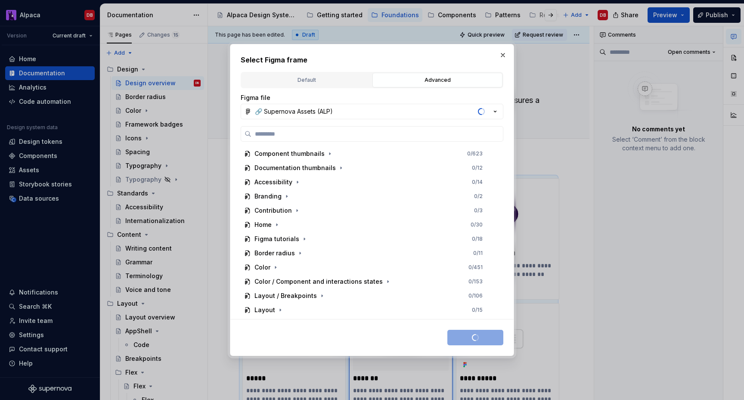
click at [445, 97] on div "Figma file" at bounding box center [372, 97] width 263 height 9
click at [476, 113] on div "button" at bounding box center [482, 112] width 12 height 12
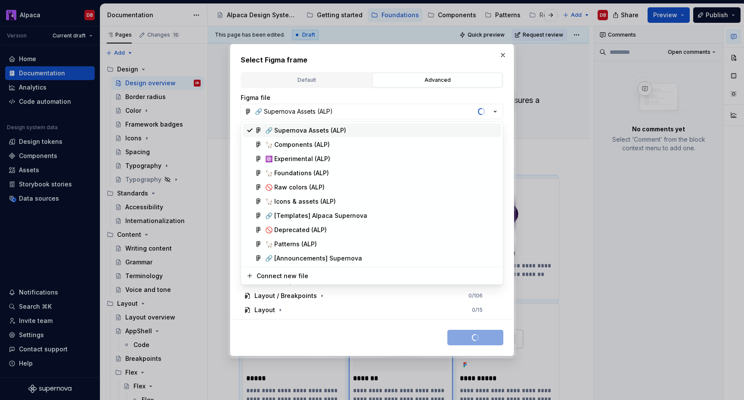
click at [483, 113] on div "Select Figma frame Default Advanced Import Figma frame as image We’ll keep this…" at bounding box center [372, 200] width 744 height 400
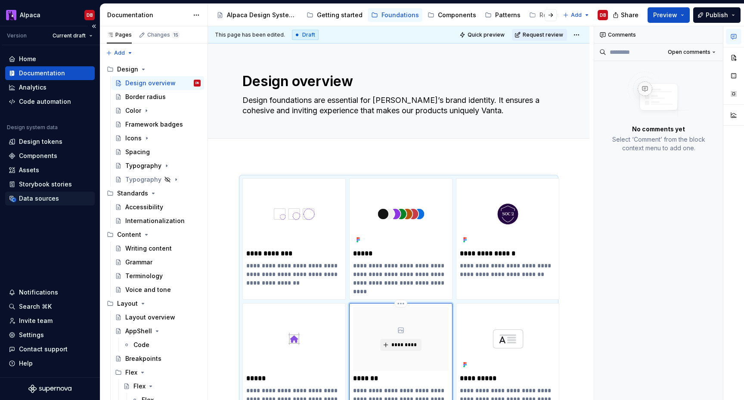
click at [46, 199] on div "Data sources" at bounding box center [39, 198] width 40 height 9
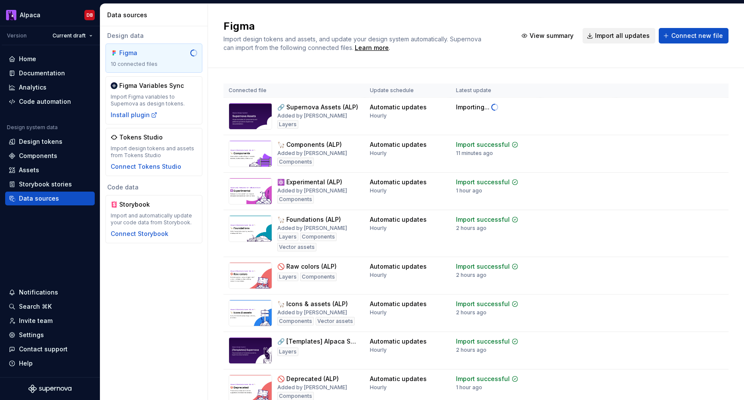
click at [623, 35] on span "Import all updates" at bounding box center [622, 35] width 55 height 9
click at [46, 70] on div "Documentation" at bounding box center [42, 73] width 46 height 9
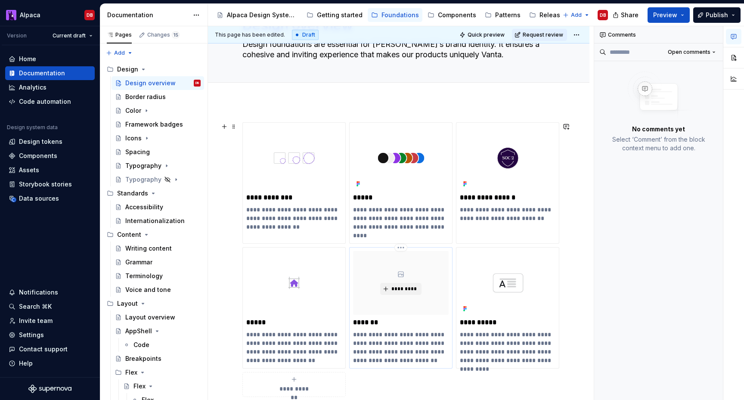
scroll to position [58, 0]
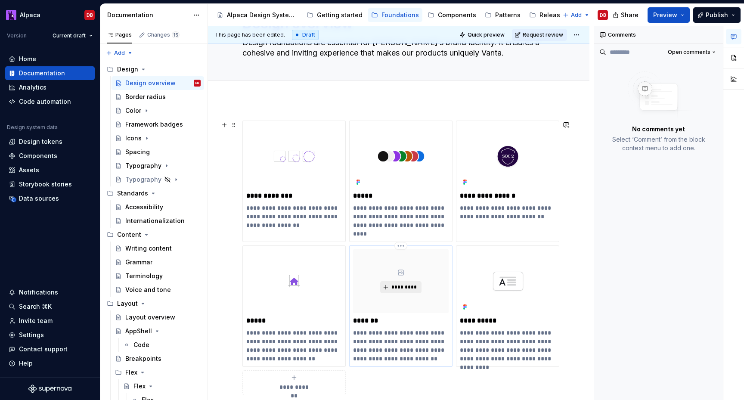
click at [406, 285] on span "*********" at bounding box center [404, 287] width 26 height 7
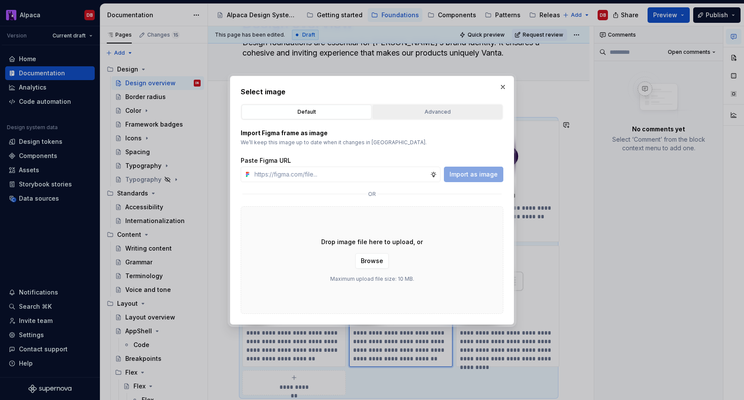
click at [434, 115] on div "Advanced" at bounding box center [438, 112] width 124 height 9
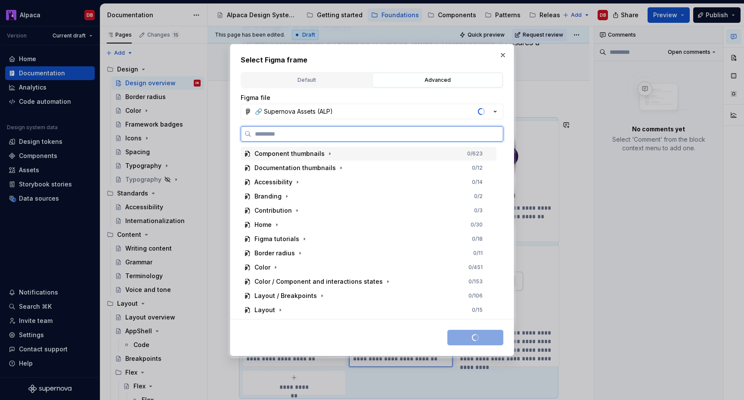
click at [332, 153] on div "Component thumbnails 0 / 623" at bounding box center [369, 154] width 256 height 14
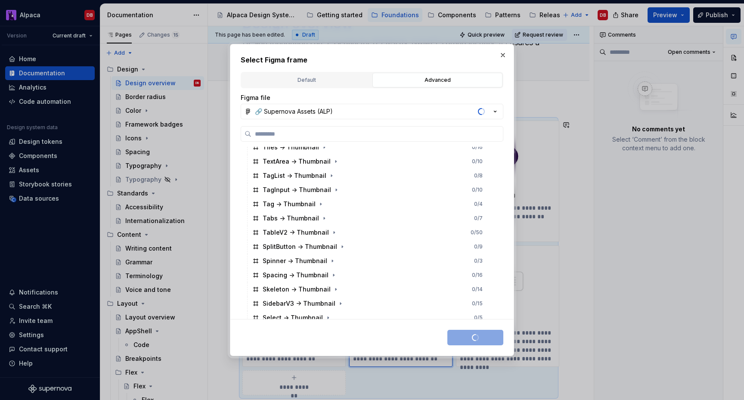
scroll to position [109, 0]
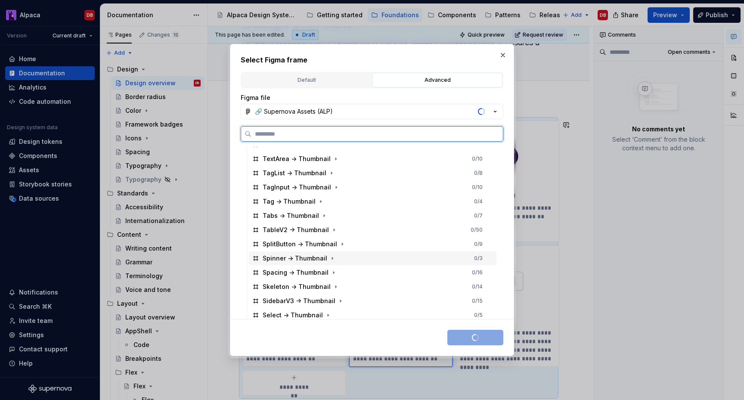
click at [309, 274] on div "Spacing -> Thumbnail" at bounding box center [296, 272] width 66 height 9
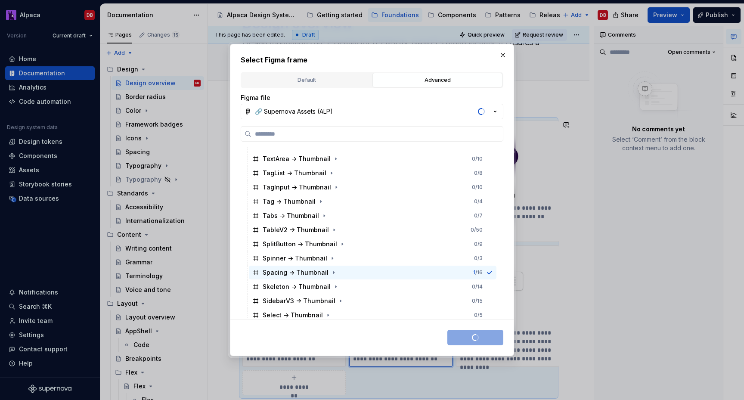
click at [472, 334] on div "Save selection" at bounding box center [476, 338] width 56 height 16
click at [505, 58] on button "button" at bounding box center [503, 55] width 12 height 12
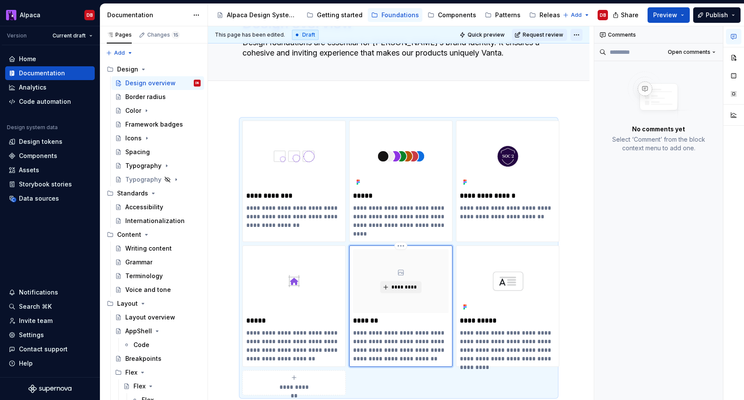
click at [581, 33] on html "Alpaca DB Version Current draft Home Documentation Analytics Code automation De…" at bounding box center [372, 200] width 744 height 400
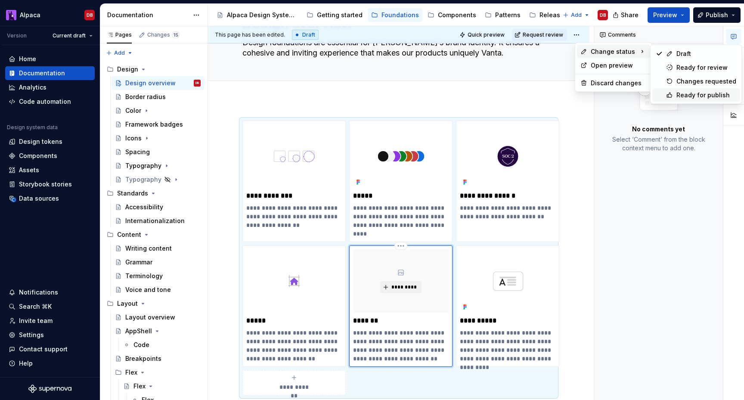
click at [673, 93] on div "Ready for publish" at bounding box center [696, 95] width 87 height 14
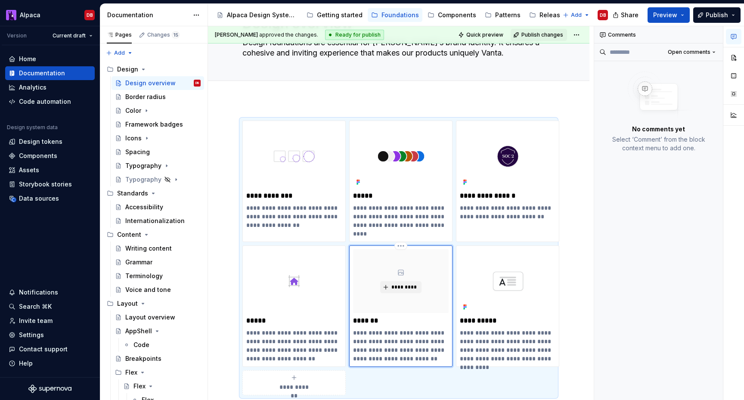
scroll to position [0, 0]
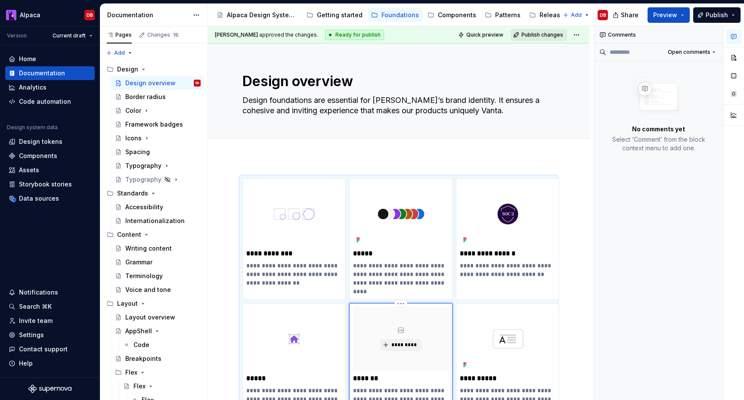
click at [548, 35] on span "Publish changes" at bounding box center [543, 34] width 42 height 7
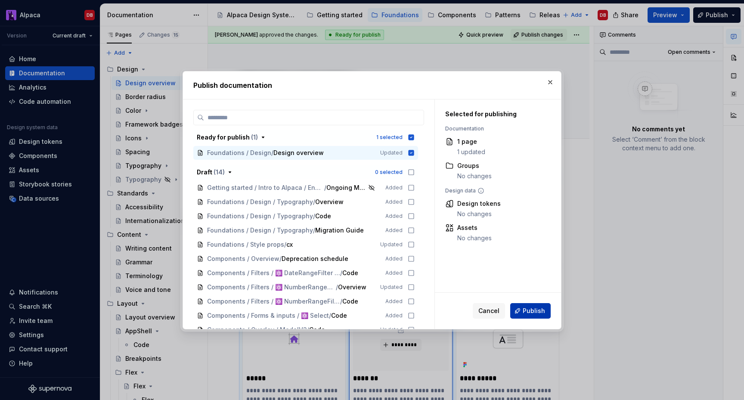
click at [532, 311] on span "Publish" at bounding box center [534, 311] width 22 height 9
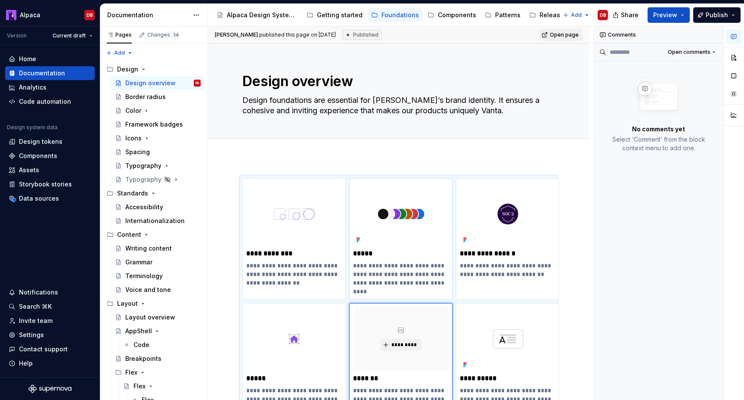
type textarea "*"
click at [53, 197] on div "Data sources" at bounding box center [39, 198] width 40 height 9
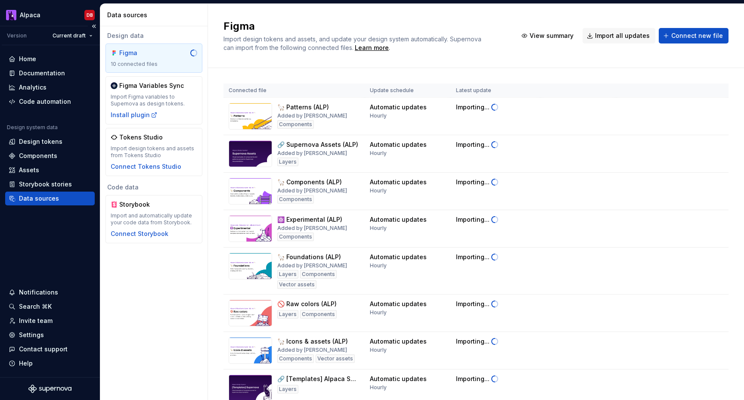
click at [39, 198] on div "Data sources" at bounding box center [39, 198] width 40 height 9
